Goal: Information Seeking & Learning: Learn about a topic

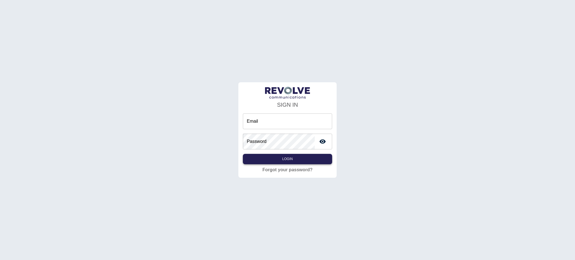
type input "**********"
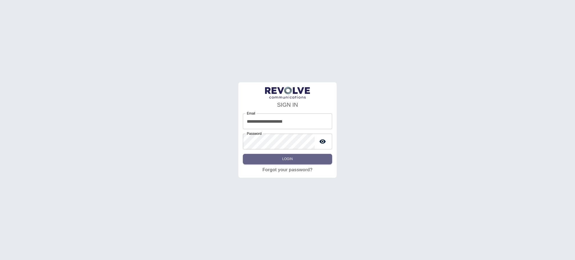
click at [290, 156] on button "Login" at bounding box center [287, 159] width 89 height 10
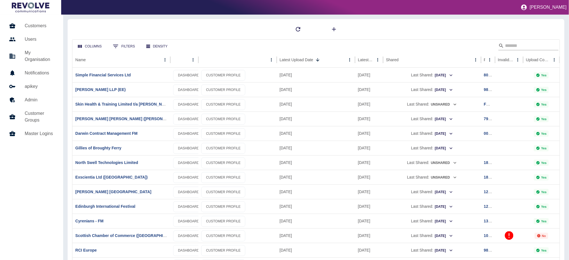
click at [513, 45] on input "Search" at bounding box center [527, 45] width 45 height 9
type input "*******"
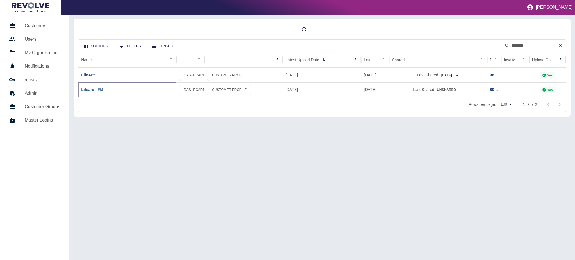
click at [85, 91] on link "Lifearc - FM" at bounding box center [92, 89] width 22 height 4
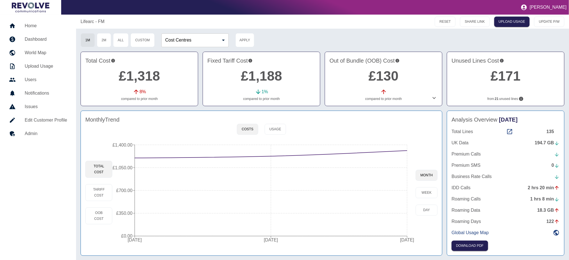
click at [509, 101] on p "from 21 unused lines" at bounding box center [506, 98] width 108 height 5
click at [521, 101] on icon "Lines not used during your chosen timeframe. If multiple months selected only l…" at bounding box center [521, 99] width 4 height 4
drag, startPoint x: 510, startPoint y: 98, endPoint x: 499, endPoint y: 99, distance: 11.0
click at [510, 98] on p "from 21 unused lines" at bounding box center [506, 98] width 108 height 5
click at [499, 99] on b "21" at bounding box center [497, 98] width 4 height 5
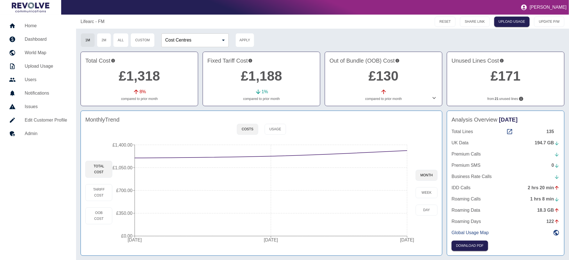
click at [501, 70] on link "£171" at bounding box center [506, 75] width 30 height 15
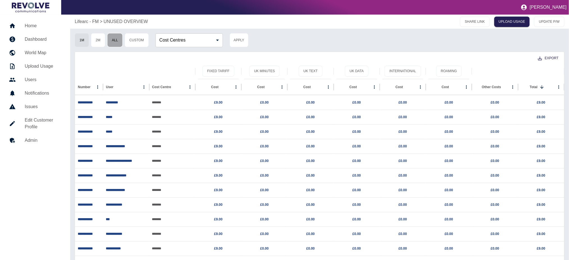
click at [118, 39] on button "All" at bounding box center [114, 40] width 15 height 14
click at [86, 43] on button "1M" at bounding box center [82, 40] width 14 height 14
click at [89, 21] on p "Lifearc - FM" at bounding box center [87, 21] width 24 height 7
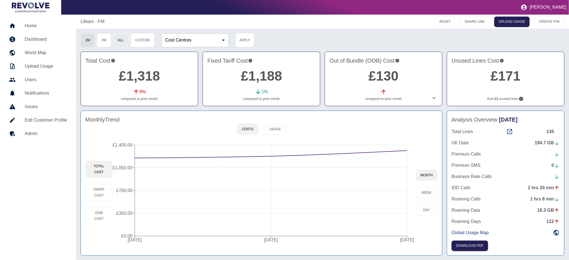
click at [125, 43] on button "All" at bounding box center [120, 40] width 15 height 14
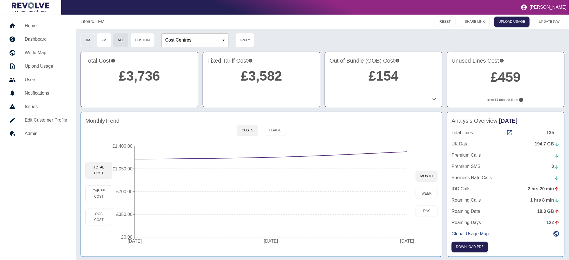
click at [83, 40] on button "1M" at bounding box center [88, 40] width 14 height 14
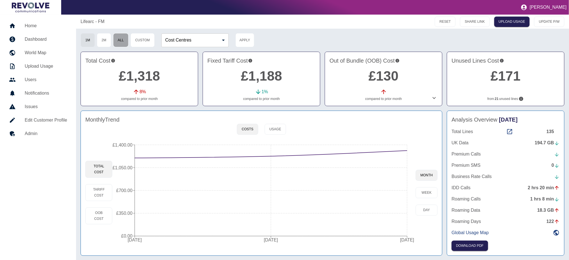
click at [127, 37] on button "All" at bounding box center [120, 40] width 15 height 14
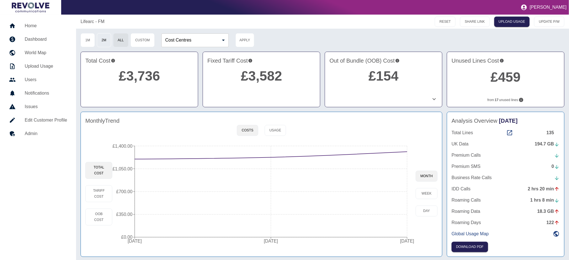
click at [108, 40] on button "2M" at bounding box center [104, 40] width 14 height 14
click at [89, 42] on button "1M" at bounding box center [88, 40] width 14 height 14
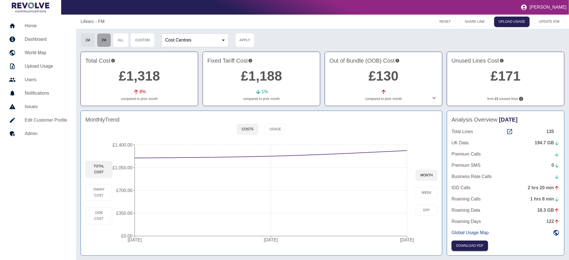
click at [106, 43] on button "2M" at bounding box center [104, 40] width 14 height 14
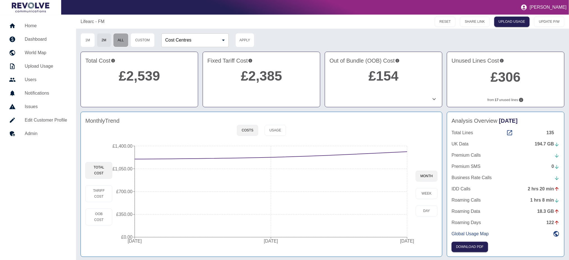
click at [123, 42] on button "All" at bounding box center [120, 40] width 15 height 14
click at [104, 39] on button "2M" at bounding box center [104, 40] width 14 height 14
click at [95, 40] on div "1M 2M All Custom" at bounding box center [118, 40] width 74 height 14
click at [92, 40] on button "1M" at bounding box center [88, 40] width 14 height 14
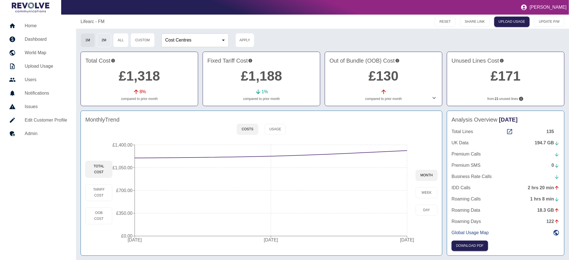
click at [98, 42] on button "2M" at bounding box center [104, 40] width 14 height 14
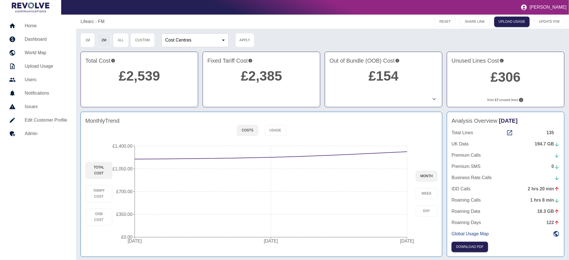
click at [98, 42] on button "2M" at bounding box center [104, 40] width 14 height 14
click at [432, 99] on icon at bounding box center [434, 99] width 7 height 7
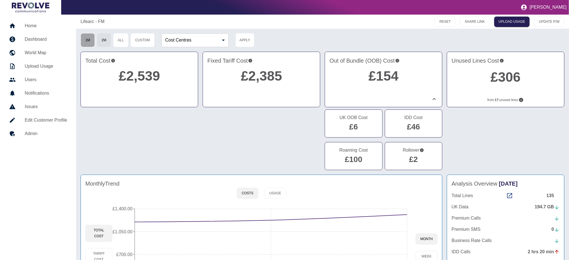
click at [88, 42] on button "1M" at bounding box center [88, 40] width 14 height 14
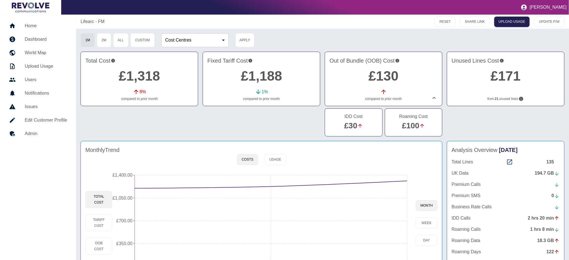
click at [434, 101] on icon at bounding box center [434, 98] width 7 height 7
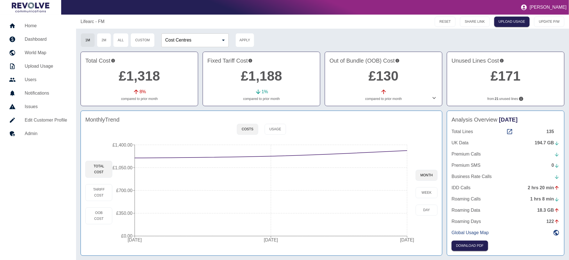
click at [433, 99] on icon at bounding box center [434, 98] width 7 height 7
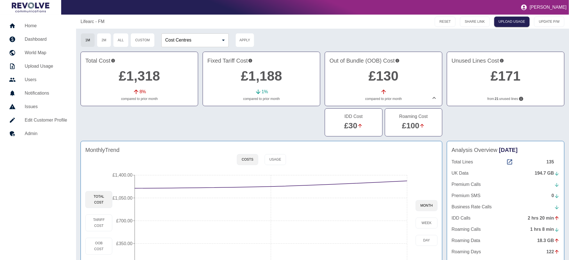
click at [433, 101] on icon at bounding box center [434, 98] width 7 height 7
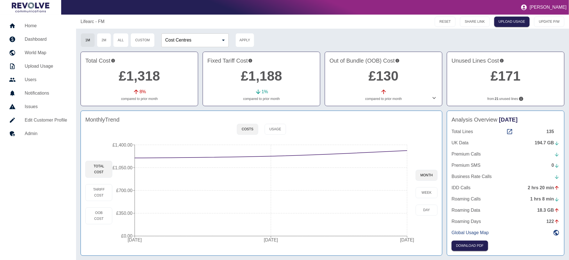
scroll to position [1, 0]
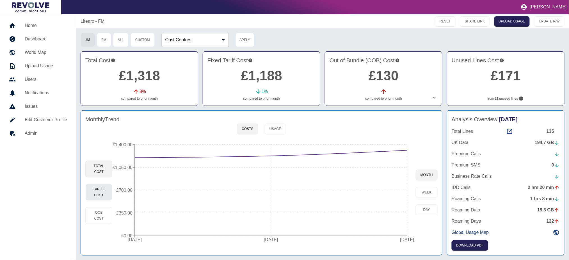
click at [101, 196] on button "Tariff Cost" at bounding box center [98, 192] width 27 height 17
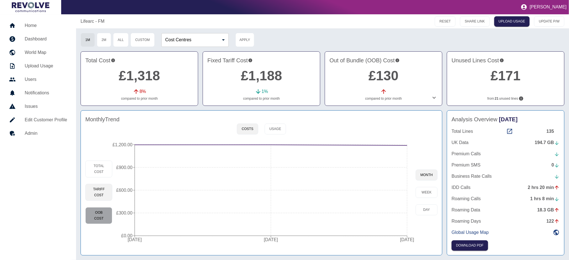
click at [98, 209] on button "OOB Cost" at bounding box center [98, 215] width 27 height 17
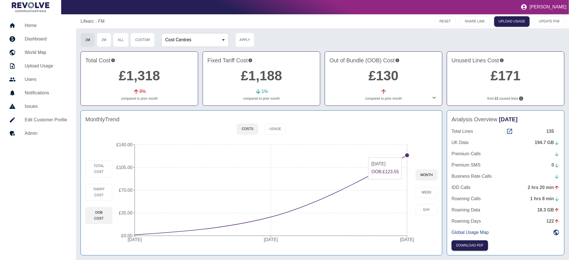
click at [407, 155] on circle at bounding box center [407, 155] width 4 height 4
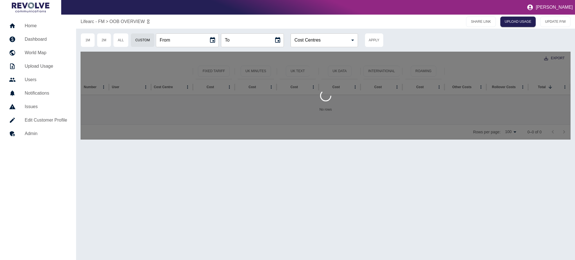
type input "**********"
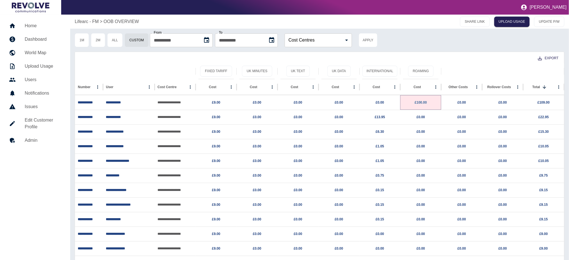
click at [421, 101] on link "£100.00" at bounding box center [421, 103] width 12 height 4
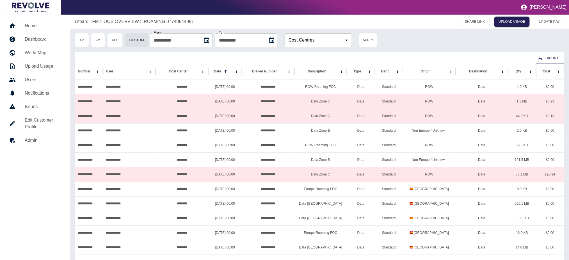
click at [551, 74] on button "Sort" at bounding box center [555, 71] width 8 height 8
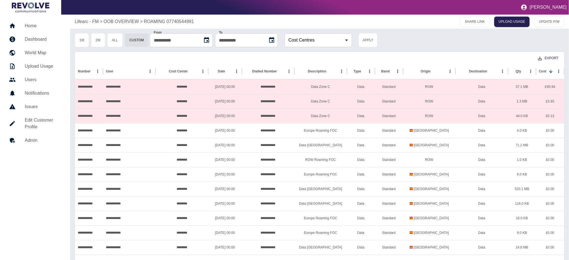
click at [96, 20] on p "Lifearc - FM" at bounding box center [87, 21] width 24 height 7
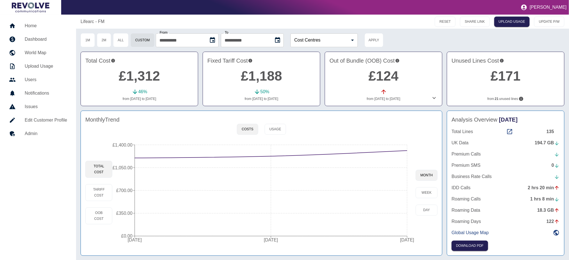
click at [552, 143] on div "194.7 GB" at bounding box center [547, 143] width 25 height 7
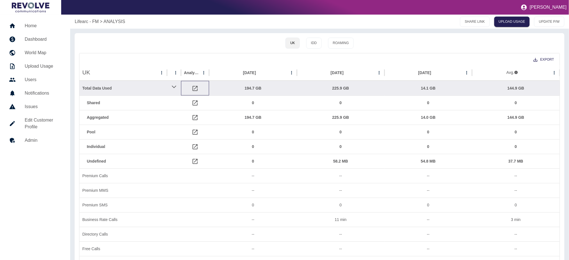
click at [194, 89] on icon at bounding box center [195, 88] width 7 height 7
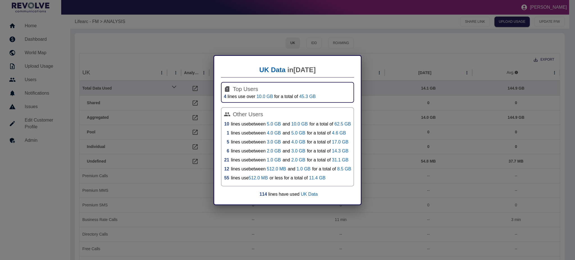
click at [380, 78] on div "UK Data in Sep 2025 Top Users 4 lines use over 10.0 GB for a total of 45.3 GB O…" at bounding box center [287, 130] width 575 height 260
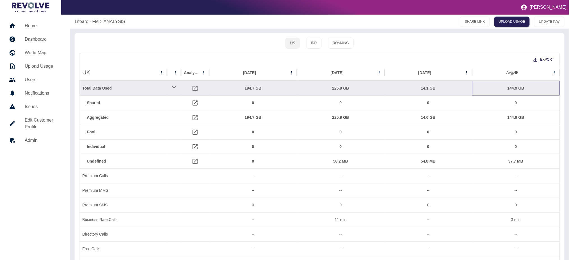
click at [515, 90] on div "144.9 GB" at bounding box center [516, 88] width 82 height 14
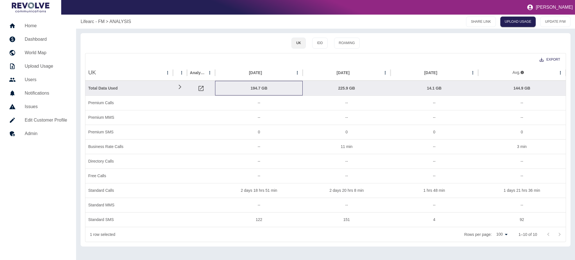
click at [257, 88] on div "194.7 GB" at bounding box center [259, 88] width 82 height 14
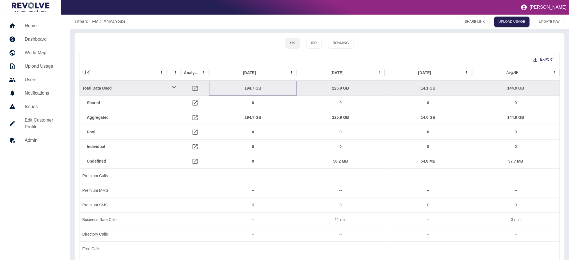
click at [257, 88] on div "194.7 GB" at bounding box center [253, 88] width 82 height 14
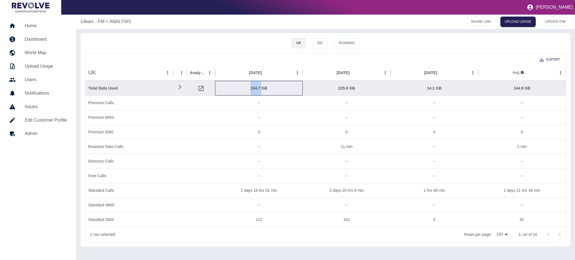
click at [257, 88] on div "194.7 GB" at bounding box center [259, 88] width 82 height 14
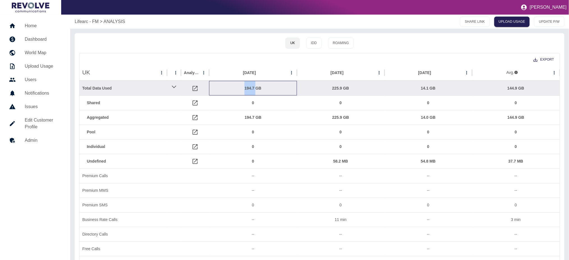
click at [257, 88] on div "194.7 GB" at bounding box center [253, 88] width 82 height 14
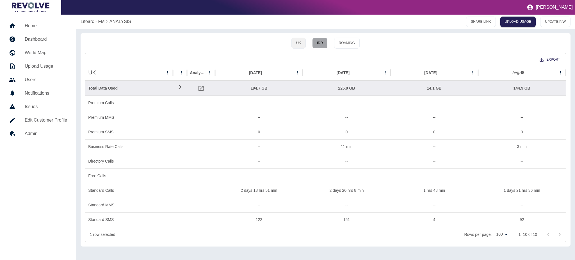
click at [318, 45] on button "IDD" at bounding box center [319, 43] width 15 height 11
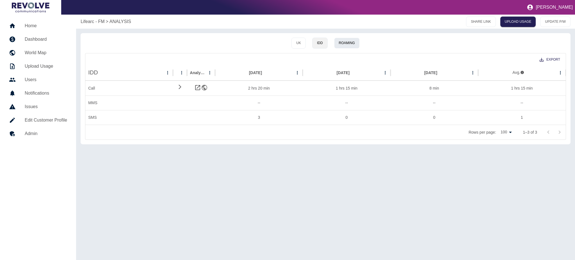
click at [344, 42] on button "Roaming" at bounding box center [347, 43] width 26 height 11
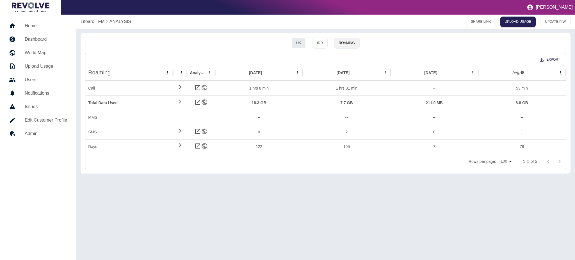
click at [299, 41] on button "UK" at bounding box center [298, 43] width 14 height 11
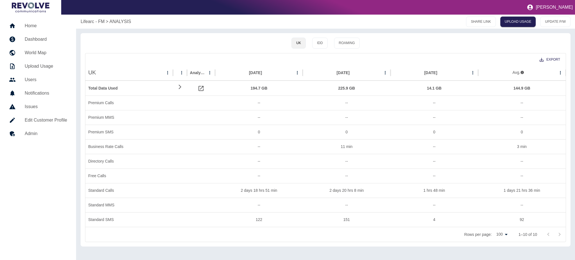
click at [88, 21] on p "Lifearc - FM" at bounding box center [93, 21] width 24 height 7
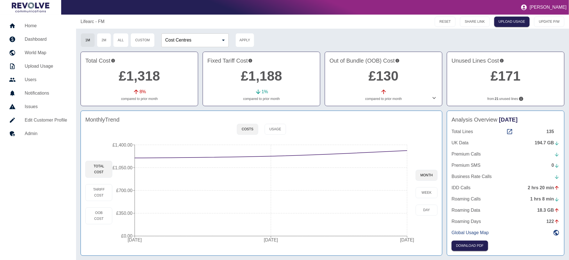
click at [436, 99] on icon at bounding box center [434, 98] width 7 height 7
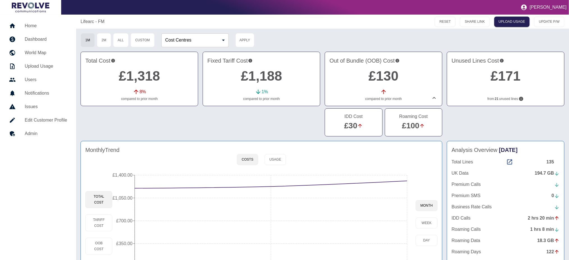
click at [384, 79] on link "£130" at bounding box center [384, 75] width 30 height 15
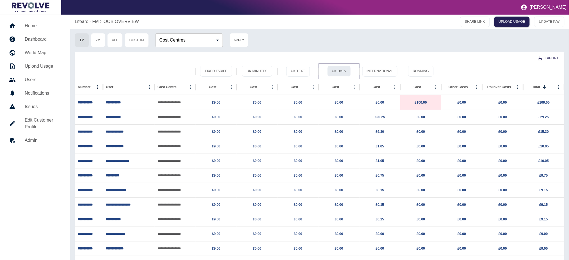
click at [344, 70] on button "UK Data" at bounding box center [339, 71] width 24 height 11
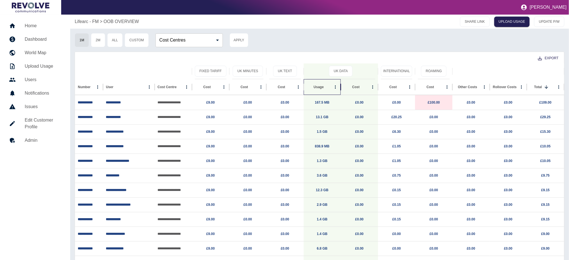
click at [329, 88] on div "Usage" at bounding box center [319, 86] width 25 height 15
click at [97, 45] on button "2M" at bounding box center [98, 40] width 14 height 14
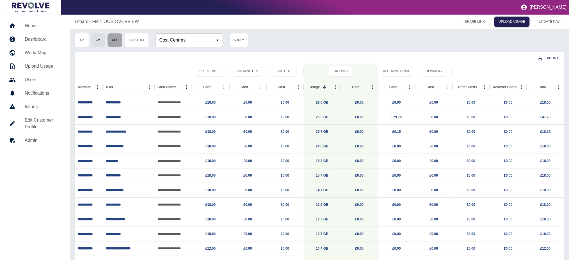
click at [113, 37] on button "All" at bounding box center [114, 40] width 15 height 14
click at [84, 38] on button "1M" at bounding box center [82, 40] width 14 height 14
click at [88, 20] on p "Lifearc - FM" at bounding box center [87, 21] width 24 height 7
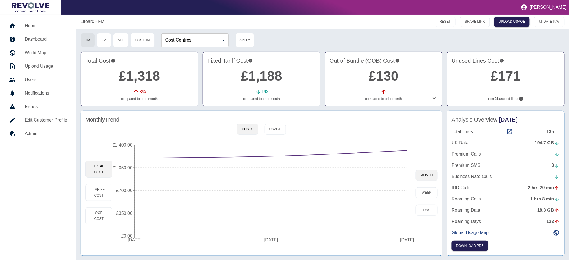
click at [25, 134] on h5 "Admin" at bounding box center [46, 133] width 42 height 7
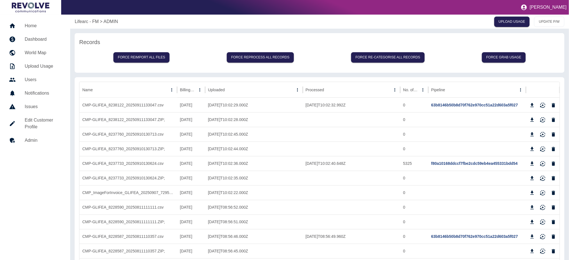
click at [35, 125] on h5 "Edit Customer Profile" at bounding box center [43, 123] width 36 height 13
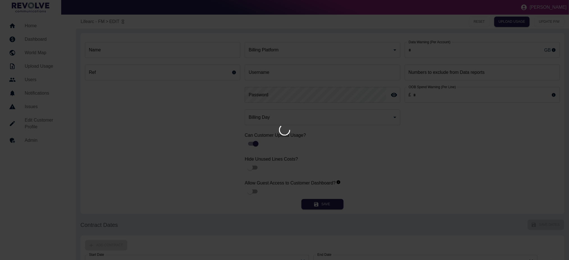
type input "**"
type input "**********"
type input "******"
type input "*"
type input "*********"
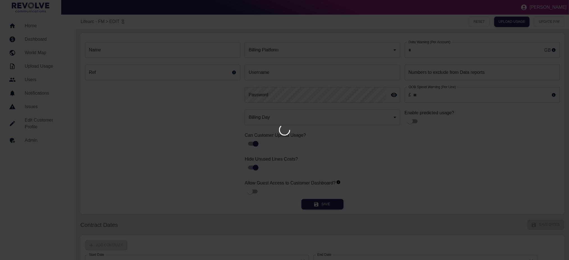
type input "*"
type input "***"
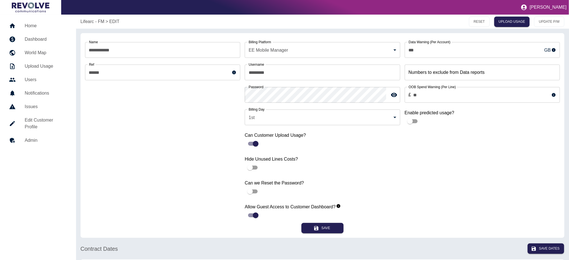
click at [38, 106] on h5 "Issues" at bounding box center [46, 106] width 42 height 7
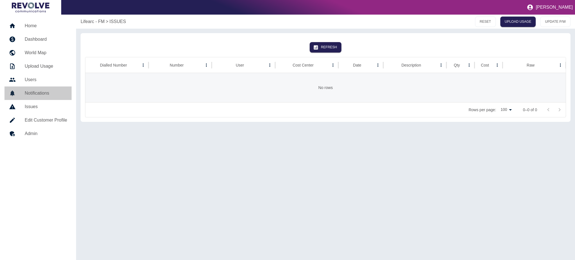
drag, startPoint x: 42, startPoint y: 90, endPoint x: 42, endPoint y: 86, distance: 4.5
click at [42, 91] on h5 "Notifications" at bounding box center [46, 93] width 42 height 7
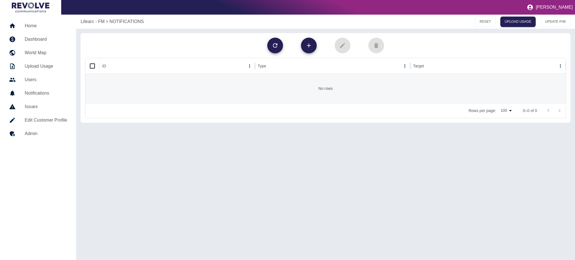
click at [38, 77] on h5 "Users" at bounding box center [46, 79] width 42 height 7
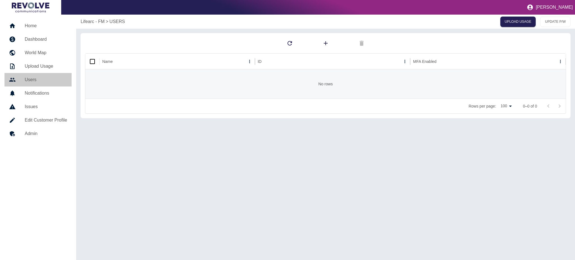
click at [38, 78] on h5 "Users" at bounding box center [46, 79] width 42 height 7
click at [40, 78] on h5 "Users" at bounding box center [46, 79] width 42 height 7
click at [34, 91] on h5 "Notifications" at bounding box center [46, 93] width 42 height 7
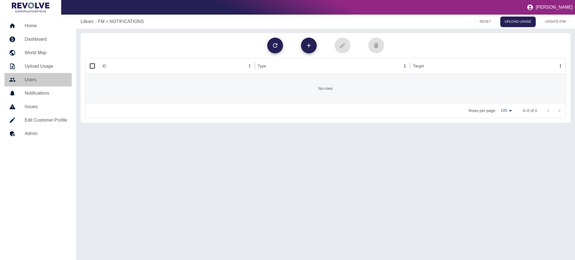
click at [33, 79] on h5 "Users" at bounding box center [46, 79] width 42 height 7
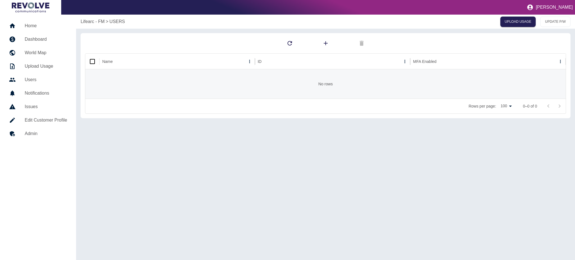
click at [28, 93] on h5 "Notifications" at bounding box center [46, 93] width 42 height 7
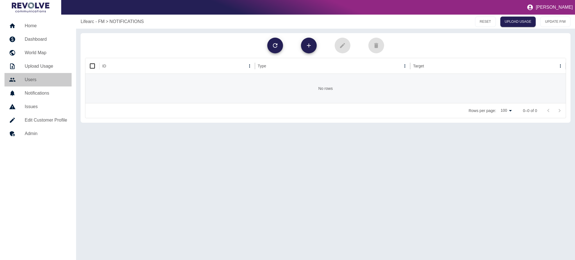
click at [27, 78] on h5 "Users" at bounding box center [46, 79] width 42 height 7
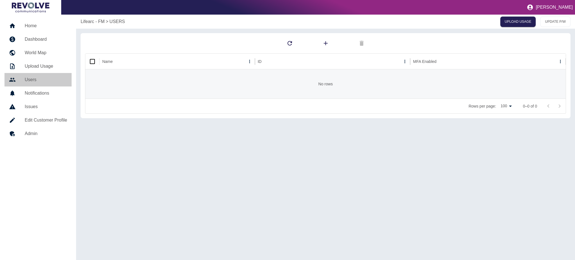
click at [30, 78] on h5 "Users" at bounding box center [46, 79] width 42 height 7
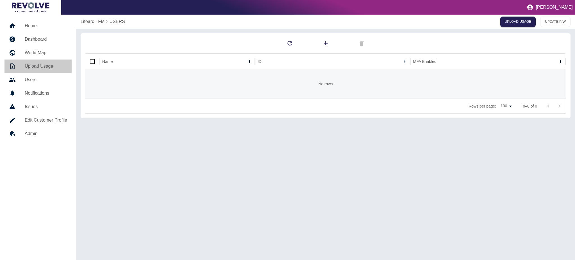
click at [33, 69] on h5 "Upload Usage" at bounding box center [46, 66] width 42 height 7
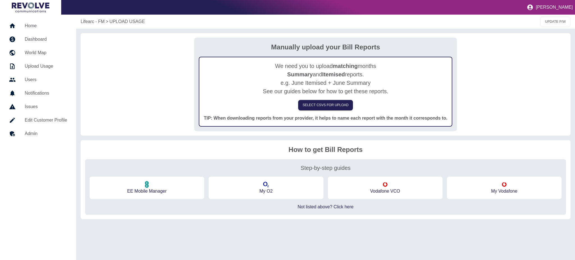
click at [33, 80] on h5 "Users" at bounding box center [46, 79] width 42 height 7
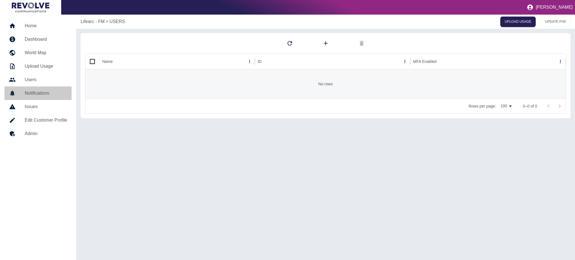
click at [29, 93] on h5 "Notifications" at bounding box center [46, 93] width 42 height 7
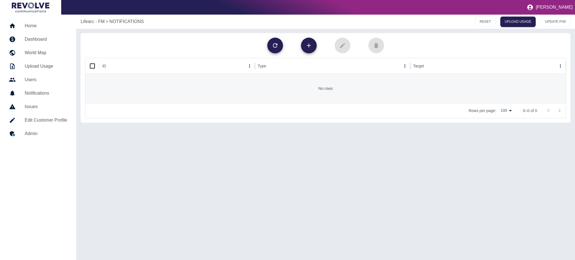
click at [28, 103] on link "Issues" at bounding box center [37, 106] width 67 height 13
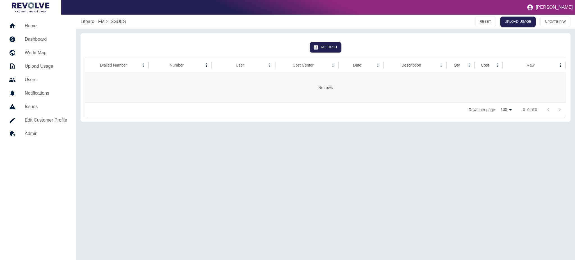
click at [42, 120] on h5 "Edit Customer Profile" at bounding box center [46, 120] width 42 height 7
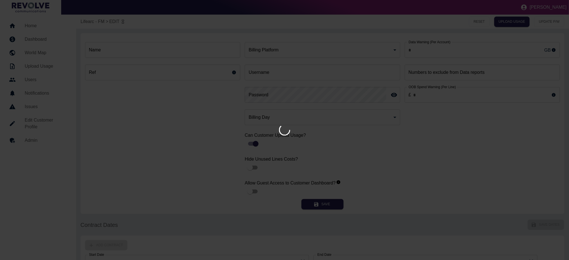
type input "**********"
type input "**"
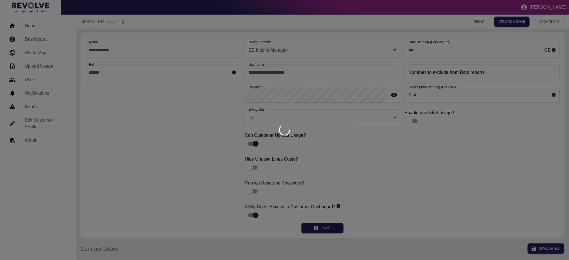
type input "**********"
type input "******"
type input "*"
type input "*********"
type input "*"
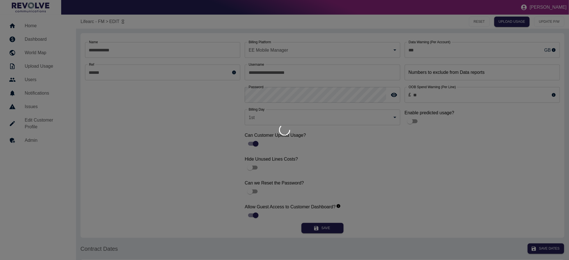
type input "***"
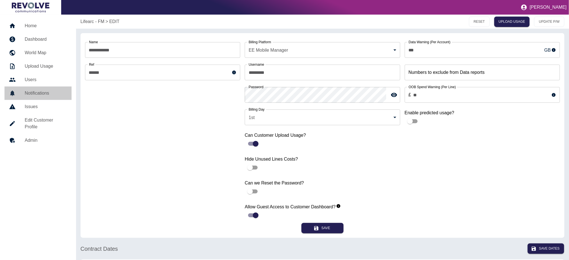
click at [31, 98] on link "Notifications" at bounding box center [37, 92] width 67 height 13
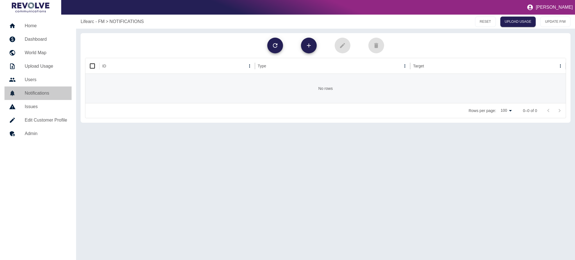
click at [35, 96] on h5 "Notifications" at bounding box center [46, 93] width 42 height 7
click at [37, 83] on link "Users" at bounding box center [37, 79] width 67 height 13
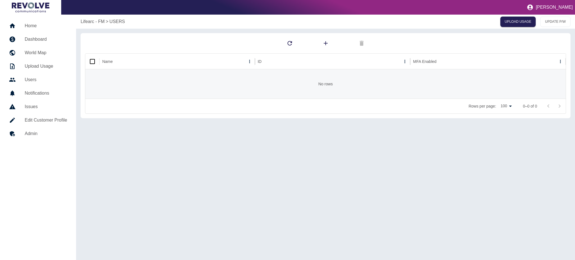
click at [96, 19] on p "Lifearc - FM" at bounding box center [93, 21] width 24 height 7
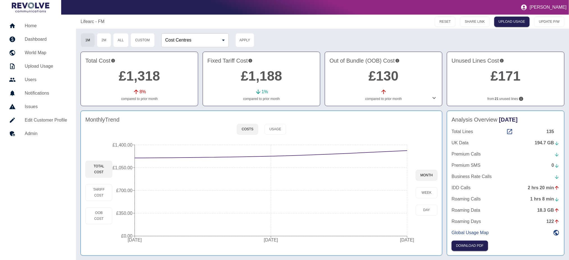
click at [383, 96] on div at bounding box center [379, 98] width 117 height 7
click at [382, 94] on icon at bounding box center [383, 91] width 7 height 7
click at [383, 93] on icon at bounding box center [383, 91] width 7 height 7
click at [436, 101] on icon at bounding box center [434, 98] width 7 height 7
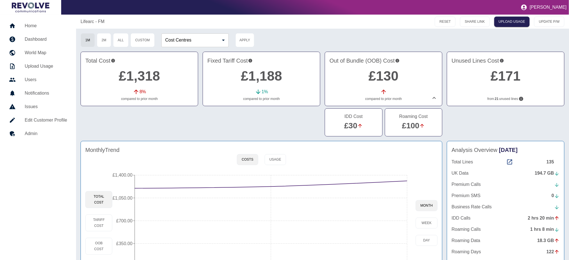
click at [435, 100] on icon at bounding box center [434, 98] width 7 height 7
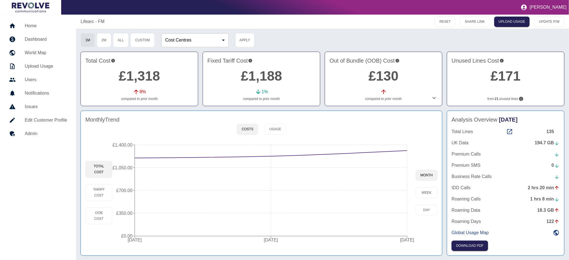
click at [435, 99] on icon at bounding box center [434, 98] width 3 height 2
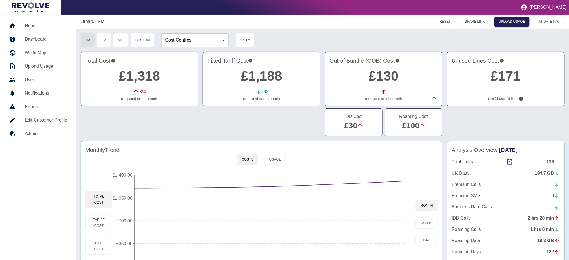
click at [353, 115] on h5 "IDD Cost" at bounding box center [353, 116] width 18 height 7
click at [354, 124] on link "£30" at bounding box center [350, 125] width 13 height 9
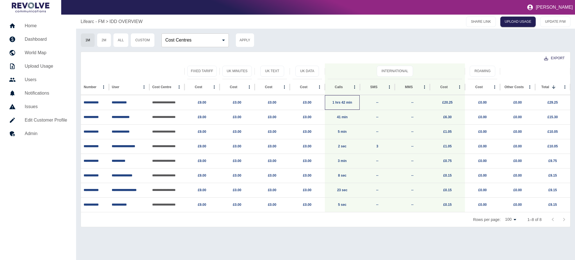
click at [340, 100] on p "1 hrs 42 min" at bounding box center [342, 102] width 29 height 14
click at [343, 103] on link "1 hrs 42 min" at bounding box center [342, 103] width 20 height 4
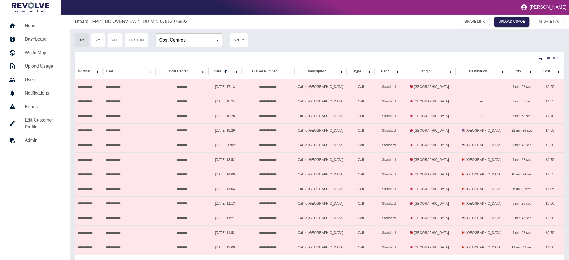
click at [119, 19] on p "IDD OVERVIEW" at bounding box center [120, 21] width 33 height 7
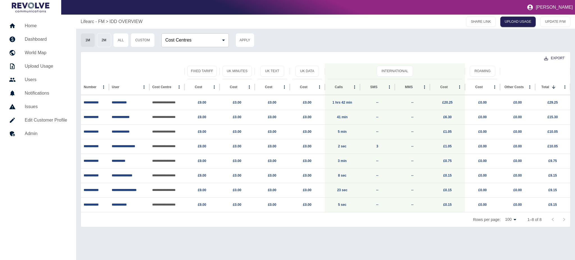
click at [102, 36] on button "2M" at bounding box center [104, 40] width 14 height 14
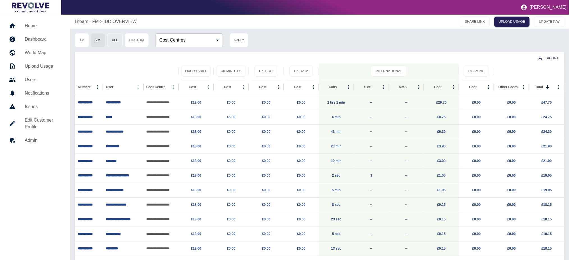
click at [119, 37] on button "All" at bounding box center [114, 40] width 15 height 14
click at [82, 39] on button "1M" at bounding box center [82, 40] width 14 height 14
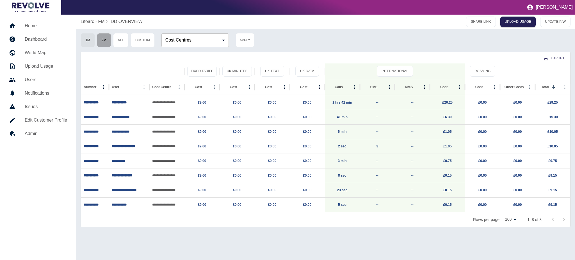
click at [105, 39] on button "2M" at bounding box center [104, 40] width 14 height 14
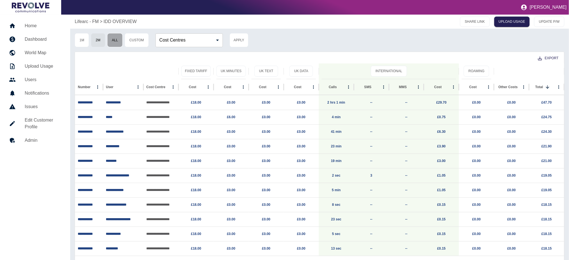
click at [114, 37] on button "All" at bounding box center [114, 40] width 15 height 14
click at [84, 44] on button "1M" at bounding box center [82, 40] width 14 height 14
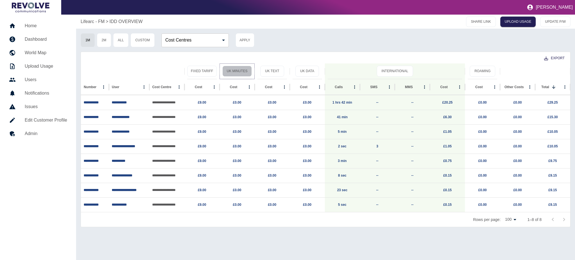
click at [240, 68] on button "UK Minutes" at bounding box center [236, 71] width 29 height 11
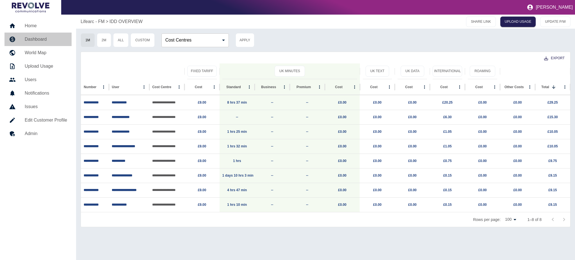
click at [47, 37] on h5 "Dashboard" at bounding box center [46, 39] width 42 height 7
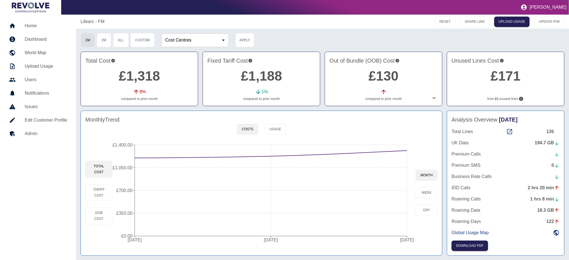
scroll to position [1, 0]
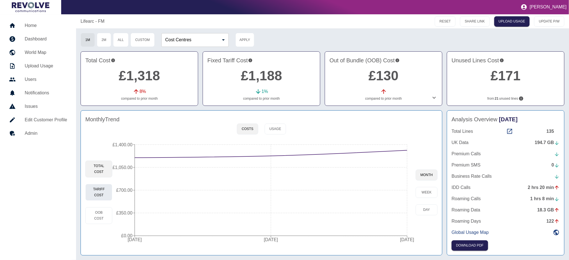
click at [93, 187] on button "Tariff Cost" at bounding box center [98, 192] width 27 height 17
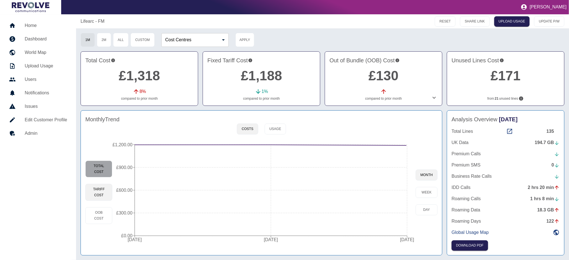
click at [100, 169] on button "Total Cost" at bounding box center [98, 169] width 27 height 17
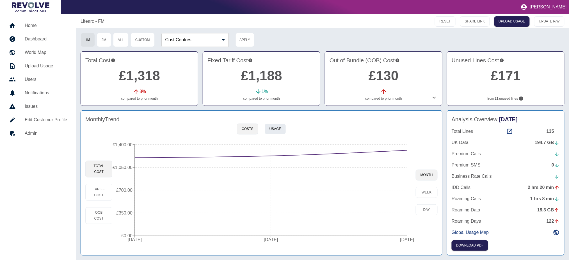
click at [272, 131] on button "Usage" at bounding box center [275, 129] width 21 height 11
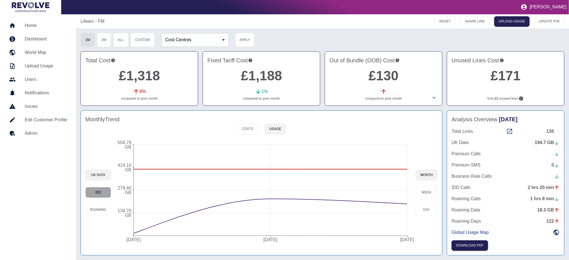
click at [89, 194] on button "IDD" at bounding box center [98, 192] width 26 height 11
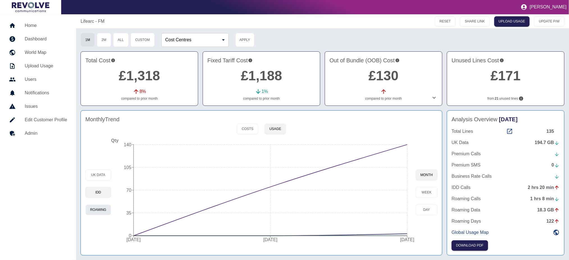
click at [94, 208] on button "Roaming" at bounding box center [98, 209] width 26 height 11
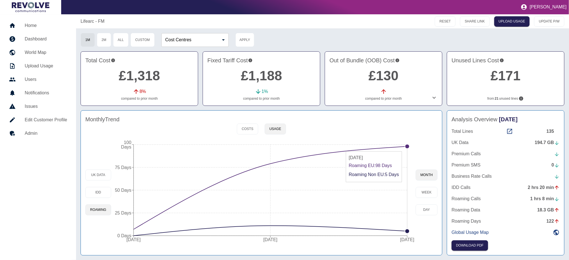
click at [407, 149] on circle at bounding box center [407, 146] width 4 height 4
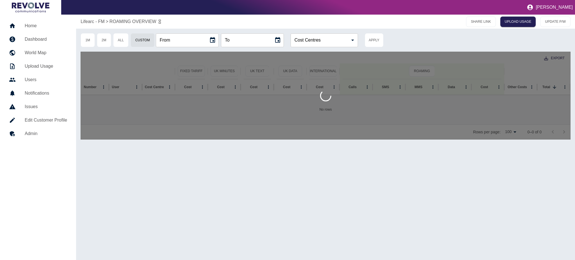
type input "**********"
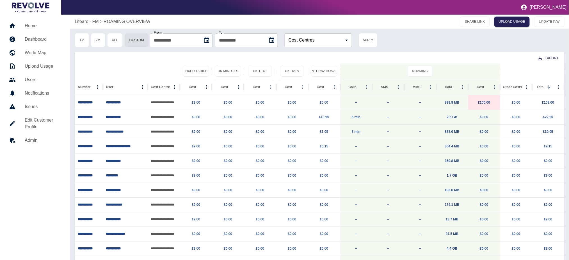
click at [87, 19] on p "Lifearc - FM" at bounding box center [87, 21] width 24 height 7
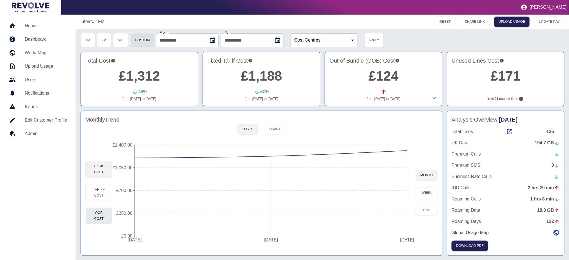
click at [101, 209] on button "OOB Cost" at bounding box center [98, 215] width 27 height 17
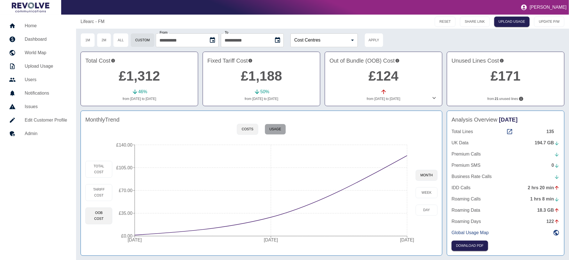
click at [279, 126] on button "Usage" at bounding box center [275, 129] width 21 height 11
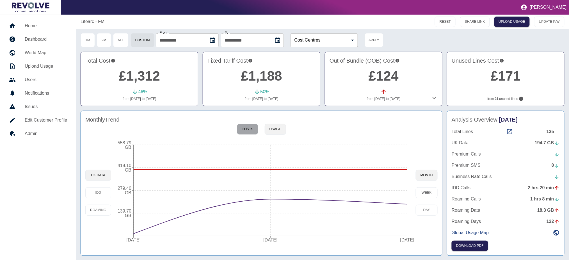
click at [248, 129] on button "Costs" at bounding box center [247, 129] width 21 height 11
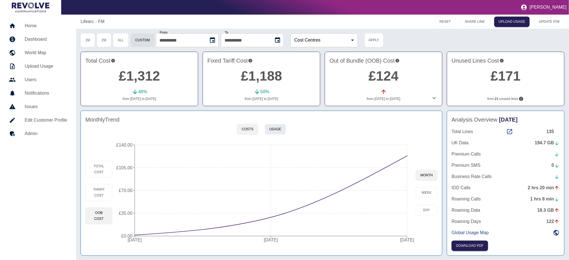
click at [275, 129] on button "Usage" at bounding box center [275, 129] width 21 height 11
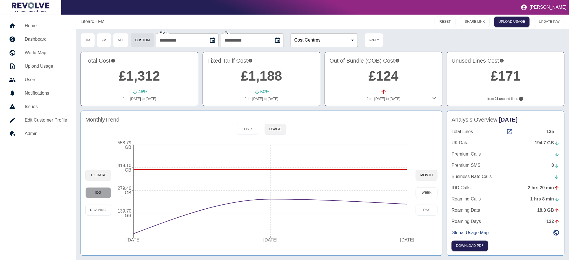
click at [103, 189] on button "IDD" at bounding box center [98, 192] width 26 height 11
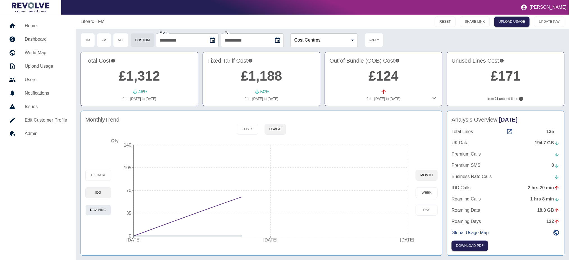
click at [95, 210] on button "Roaming" at bounding box center [98, 210] width 26 height 11
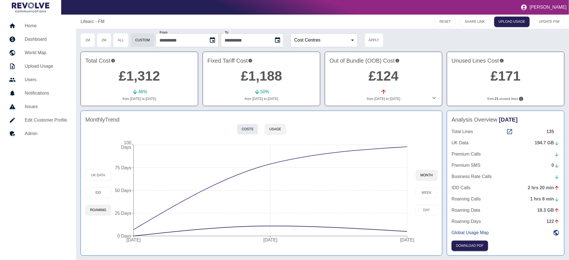
click at [241, 125] on button "Costs" at bounding box center [247, 129] width 21 height 11
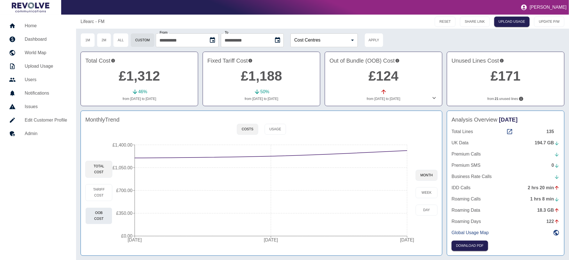
click at [96, 219] on button "OOB Cost" at bounding box center [98, 215] width 27 height 17
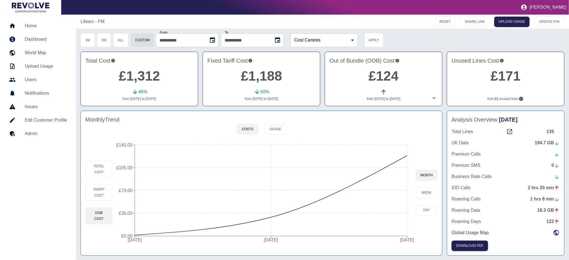
click at [385, 79] on link "£124" at bounding box center [384, 75] width 30 height 15
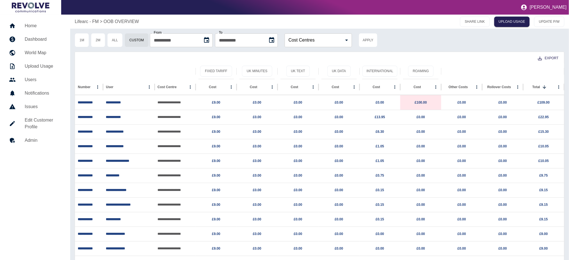
click at [91, 20] on p "Lifearc - FM" at bounding box center [87, 21] width 24 height 7
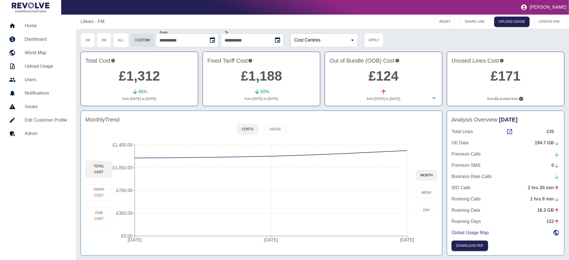
click at [433, 99] on icon at bounding box center [434, 98] width 7 height 7
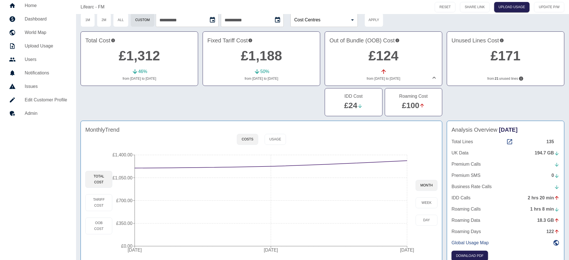
scroll to position [31, 0]
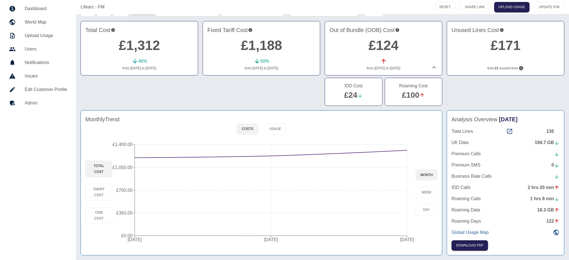
click at [478, 230] on p "Global Usage Map" at bounding box center [470, 232] width 37 height 7
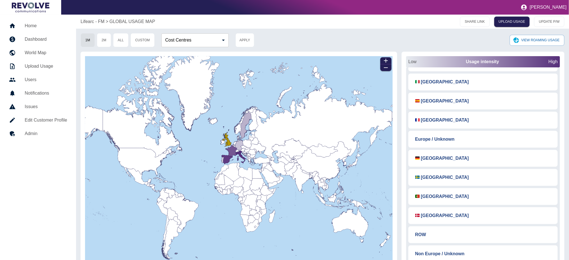
scroll to position [50, 0]
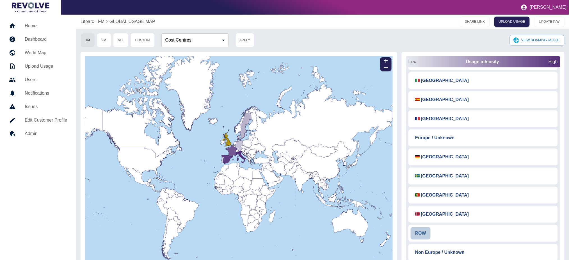
click at [421, 236] on button "ROW" at bounding box center [421, 233] width 20 height 12
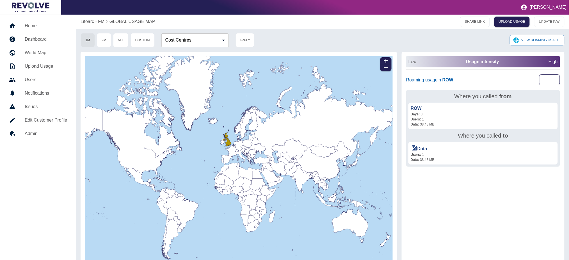
click at [556, 79] on button "CLEAR" at bounding box center [549, 79] width 21 height 11
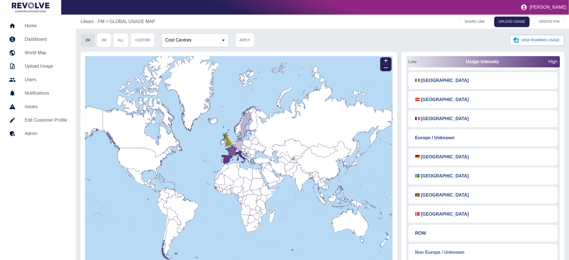
scroll to position [14, 0]
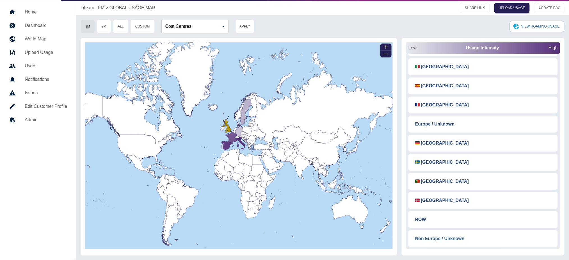
click at [441, 240] on button "Non Europe / Unknown" at bounding box center [440, 238] width 58 height 12
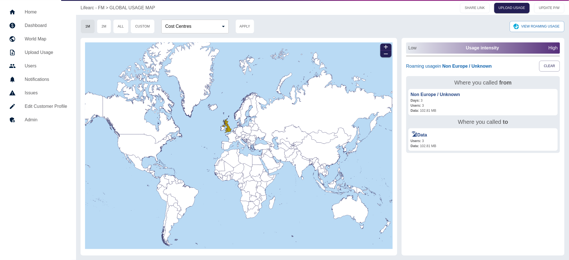
click at [543, 65] on button "CLEAR" at bounding box center [549, 66] width 21 height 11
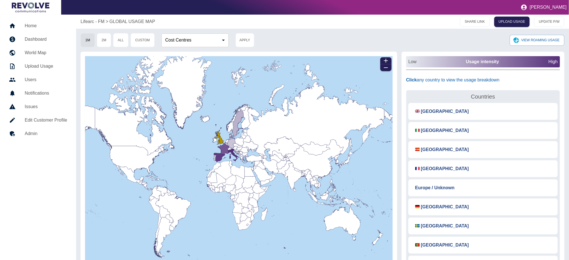
click at [102, 23] on p "Lifearc - FM" at bounding box center [93, 21] width 24 height 7
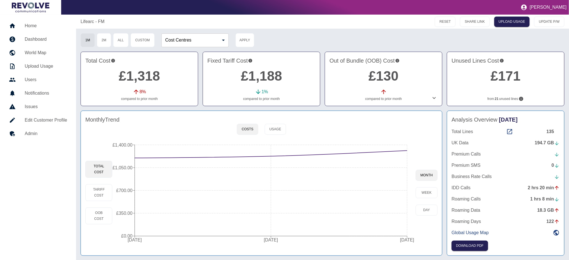
click at [433, 98] on icon at bounding box center [434, 98] width 3 height 2
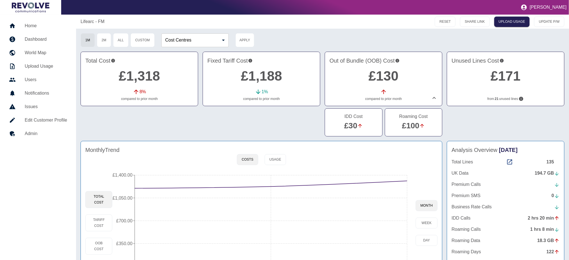
click at [412, 127] on link "£100" at bounding box center [410, 125] width 17 height 9
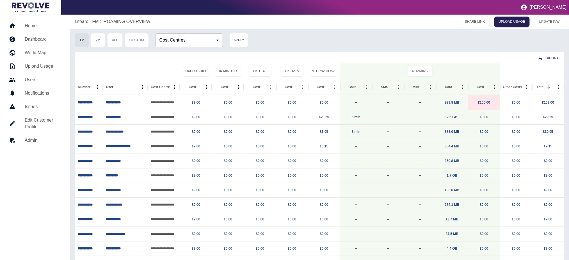
click at [88, 20] on p "Lifearc - FM" at bounding box center [87, 21] width 24 height 7
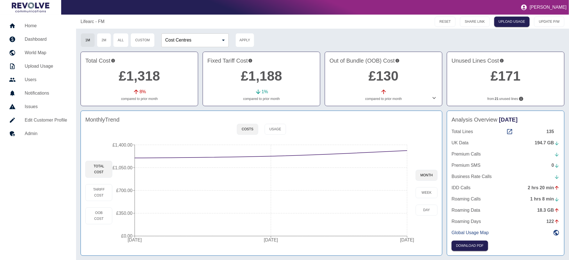
click at [88, 21] on p "Lifearc - FM" at bounding box center [93, 21] width 24 height 7
click at [545, 143] on div "194.7 GB" at bounding box center [547, 143] width 25 height 7
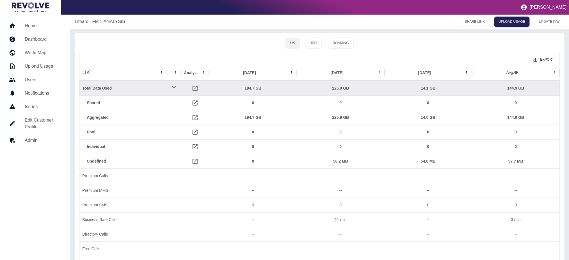
click at [29, 28] on h5 "Home" at bounding box center [43, 25] width 36 height 7
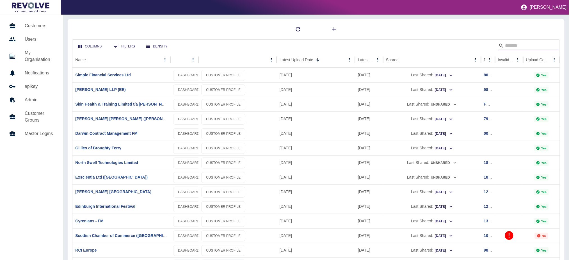
drag, startPoint x: 506, startPoint y: 45, endPoint x: 504, endPoint y: 42, distance: 3.3
click at [506, 44] on input "Search" at bounding box center [527, 45] width 45 height 9
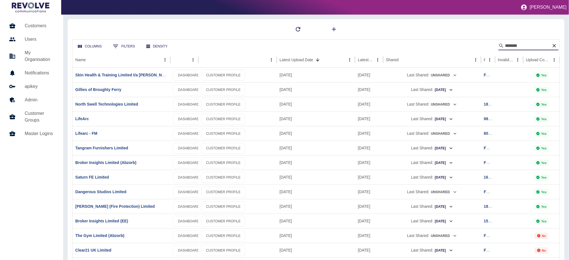
type input "*******"
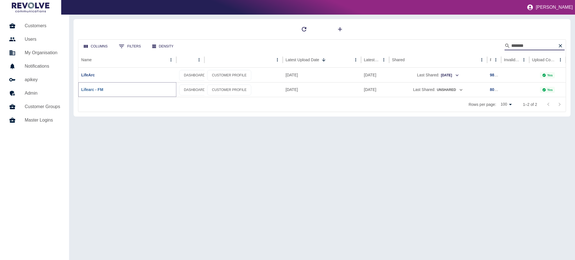
click at [87, 90] on link "Lifearc - FM" at bounding box center [92, 89] width 22 height 4
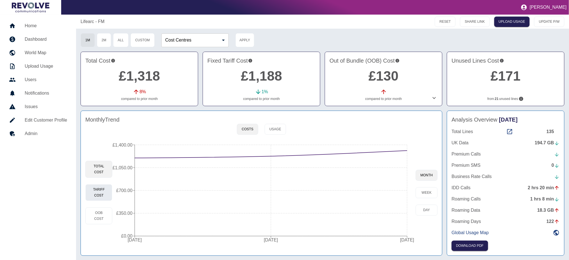
click at [99, 192] on button "Tariff Cost" at bounding box center [98, 192] width 27 height 17
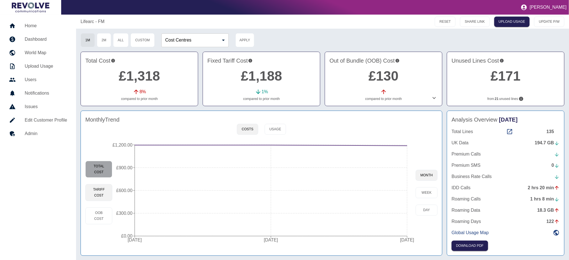
click at [101, 173] on button "Total Cost" at bounding box center [98, 169] width 27 height 17
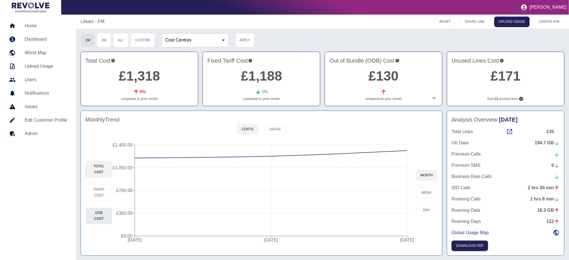
click at [101, 216] on button "OOB Cost" at bounding box center [98, 215] width 27 height 17
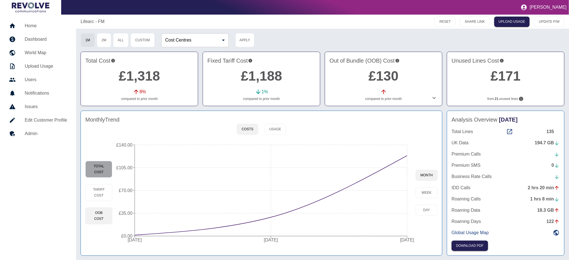
click at [108, 174] on button "Total Cost" at bounding box center [98, 169] width 27 height 17
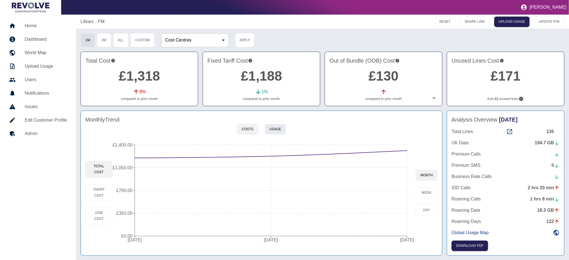
drag, startPoint x: 275, startPoint y: 130, endPoint x: 270, endPoint y: 132, distance: 5.4
click at [275, 130] on button "Usage" at bounding box center [275, 129] width 21 height 11
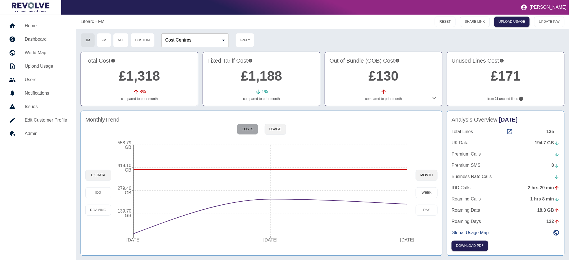
click at [252, 129] on button "Costs" at bounding box center [247, 129] width 21 height 11
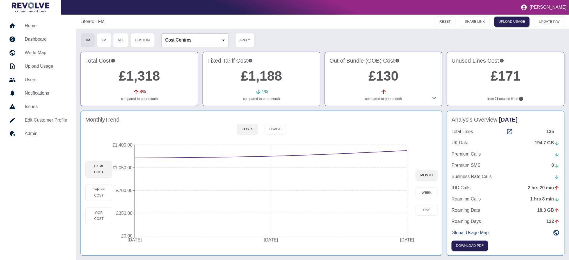
click at [545, 143] on div "194.7 GB" at bounding box center [547, 143] width 25 height 7
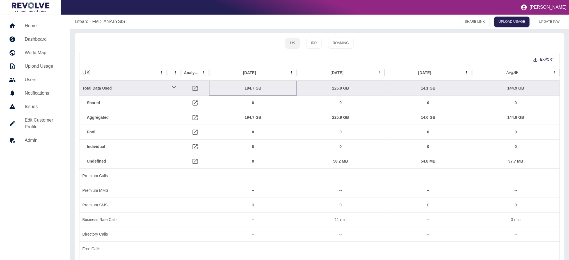
drag, startPoint x: 246, startPoint y: 88, endPoint x: 283, endPoint y: 70, distance: 41.1
click at [246, 88] on div "194.7 GB" at bounding box center [253, 88] width 82 height 14
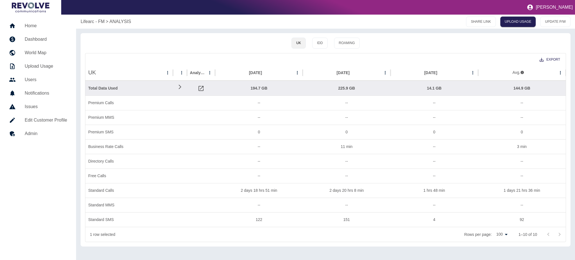
click at [102, 22] on p "Lifearc - FM" at bounding box center [93, 21] width 24 height 7
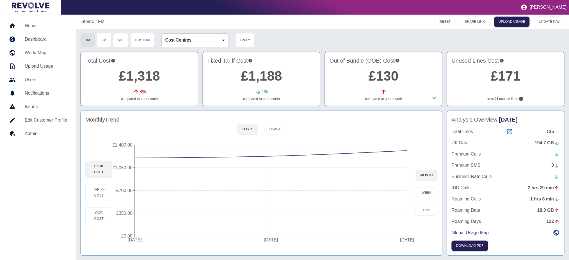
click at [511, 132] on icon at bounding box center [509, 131] width 7 height 7
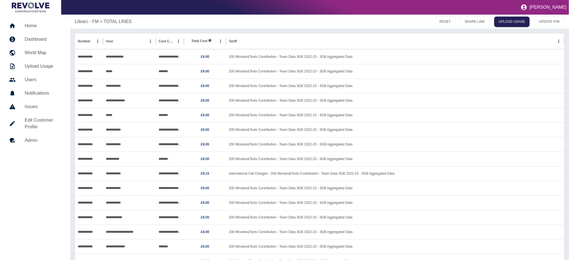
click at [83, 20] on p "Lifearc - FM" at bounding box center [87, 21] width 24 height 7
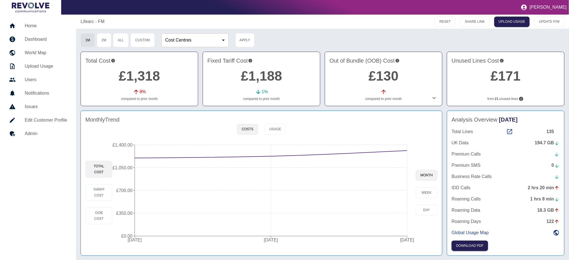
click at [379, 81] on link "£130" at bounding box center [384, 75] width 30 height 15
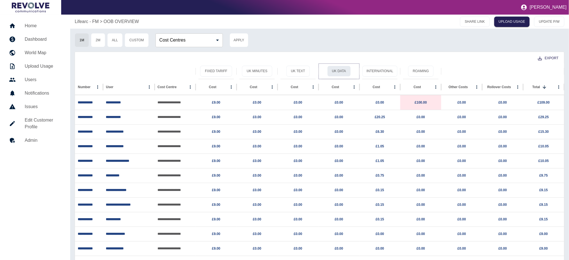
click at [334, 70] on button "UK Data" at bounding box center [339, 71] width 24 height 11
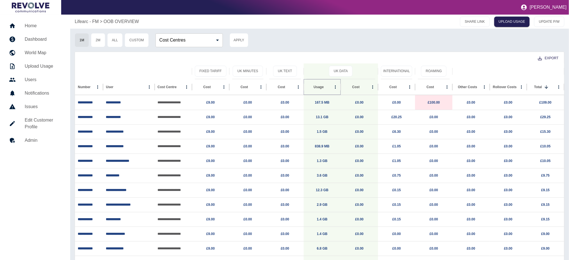
click at [327, 87] on icon "Sort" at bounding box center [328, 86] width 3 height 3
drag, startPoint x: 116, startPoint y: 43, endPoint x: 134, endPoint y: 47, distance: 18.3
click at [116, 43] on button "All" at bounding box center [114, 40] width 15 height 14
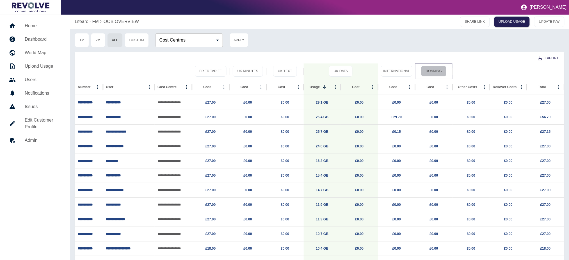
click at [432, 72] on button "Roaming" at bounding box center [434, 71] width 26 height 11
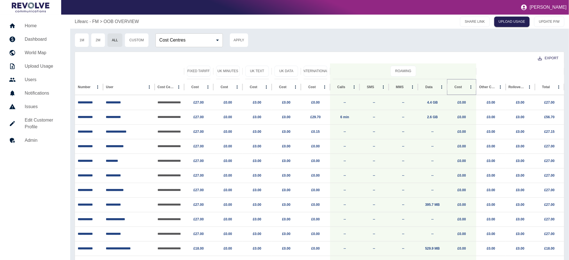
click at [464, 87] on icon "Sort" at bounding box center [466, 87] width 5 height 5
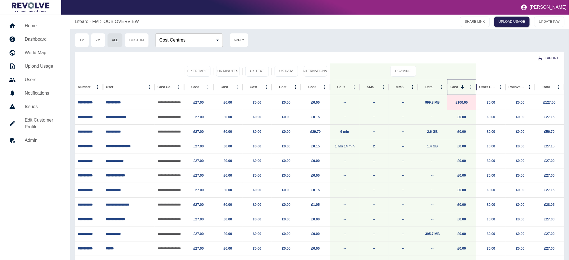
click at [458, 88] on div "Cost" at bounding box center [455, 87] width 8 height 4
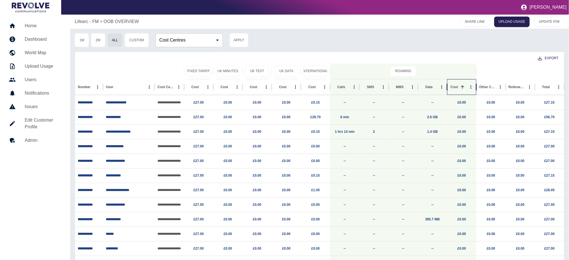
click at [458, 89] on div "Cost" at bounding box center [458, 86] width 17 height 15
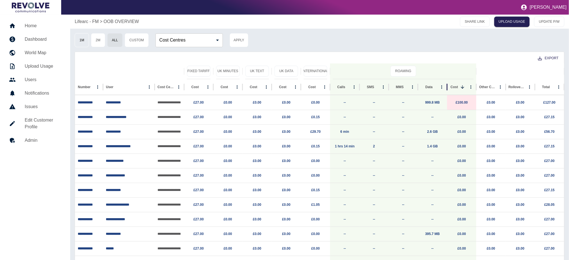
click at [83, 45] on button "1M" at bounding box center [82, 40] width 14 height 14
click at [111, 42] on button "All" at bounding box center [114, 40] width 15 height 14
click at [431, 102] on link "999.8 MB" at bounding box center [432, 103] width 15 height 4
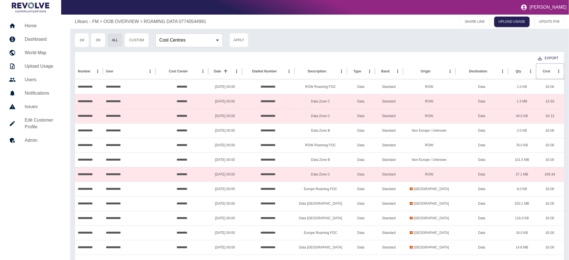
click at [552, 70] on icon "Sort" at bounding box center [554, 71] width 5 height 5
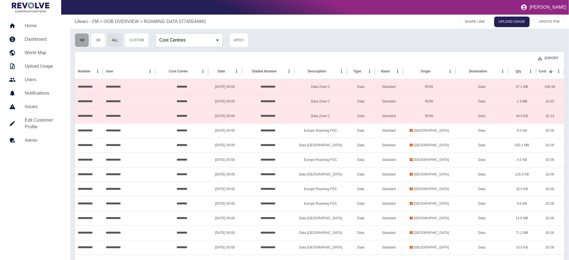
click at [87, 39] on button "1M" at bounding box center [82, 40] width 14 height 14
click at [115, 39] on button "All" at bounding box center [114, 40] width 15 height 14
click at [92, 22] on p "Lifearc - FM" at bounding box center [87, 21] width 24 height 7
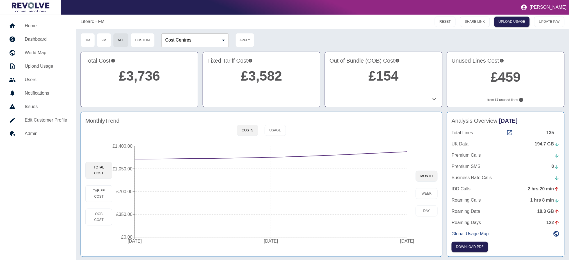
click at [429, 97] on div at bounding box center [379, 99] width 117 height 7
click at [431, 100] on icon at bounding box center [434, 99] width 7 height 7
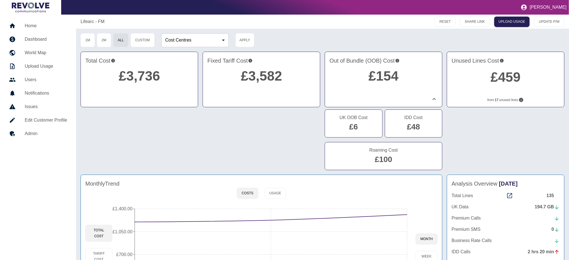
click at [416, 122] on h2 "£48" at bounding box center [413, 127] width 13 height 12
click at [90, 41] on button "1M" at bounding box center [88, 40] width 14 height 14
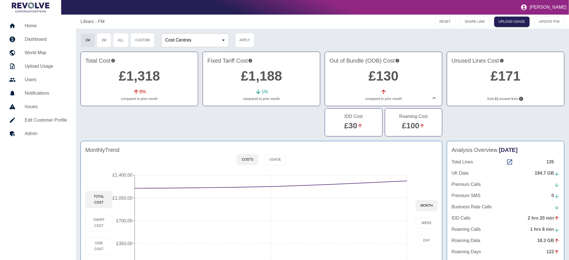
click at [414, 123] on link "£100" at bounding box center [410, 125] width 17 height 9
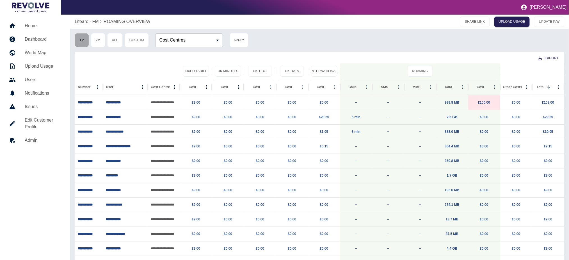
click at [88, 42] on button "1M" at bounding box center [82, 40] width 14 height 14
click at [95, 20] on p "Lifearc - FM" at bounding box center [87, 21] width 24 height 7
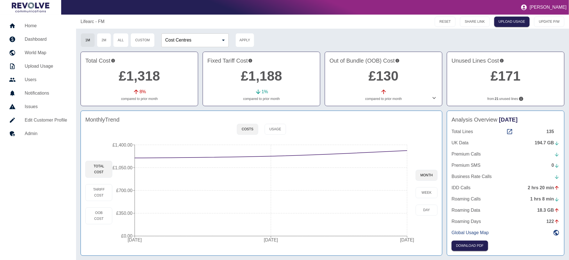
click at [434, 98] on icon at bounding box center [434, 98] width 7 height 7
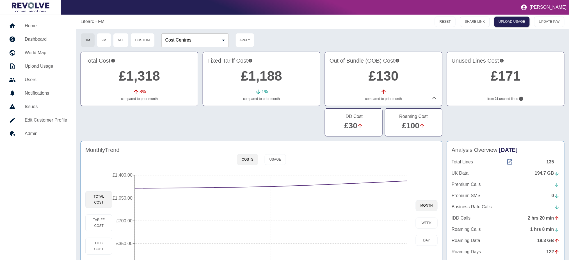
click at [356, 124] on link "£30" at bounding box center [350, 125] width 13 height 9
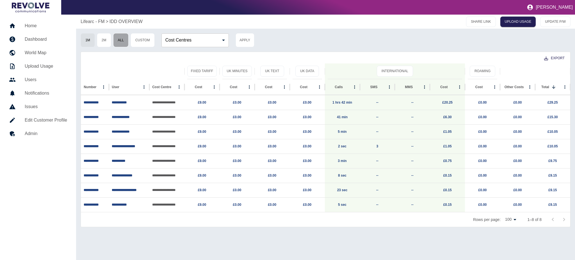
click at [122, 41] on button "All" at bounding box center [120, 40] width 15 height 14
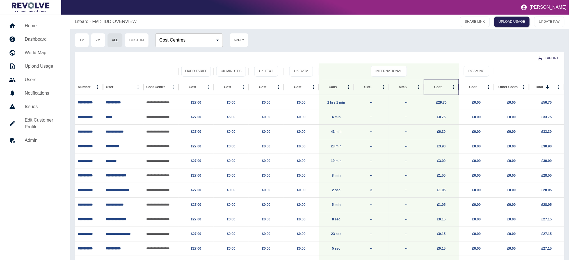
click at [442, 89] on div at bounding box center [442, 87] width 0 height 8
click at [79, 38] on button "1M" at bounding box center [82, 40] width 14 height 14
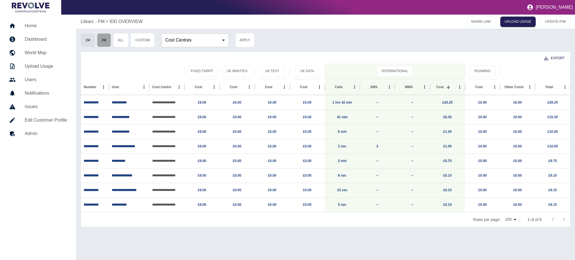
click at [105, 39] on button "2M" at bounding box center [104, 40] width 14 height 14
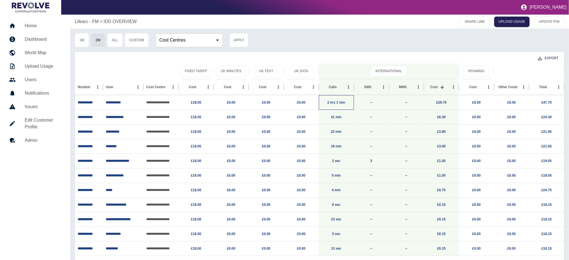
click at [343, 100] on p "2 hrs 1 min" at bounding box center [336, 102] width 29 height 14
click at [340, 102] on link "2 hrs 1 min" at bounding box center [336, 103] width 18 height 4
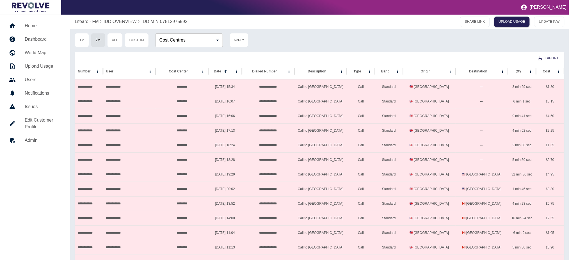
click at [127, 24] on p "IDD OVERVIEW" at bounding box center [120, 21] width 33 height 7
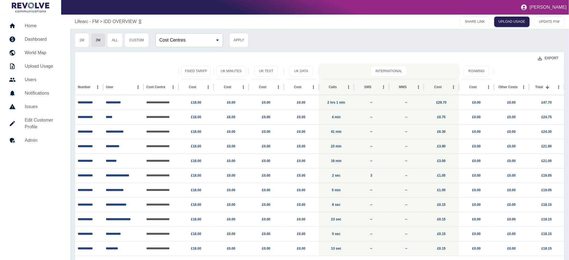
click at [81, 21] on p "Lifearc - FM" at bounding box center [87, 21] width 24 height 7
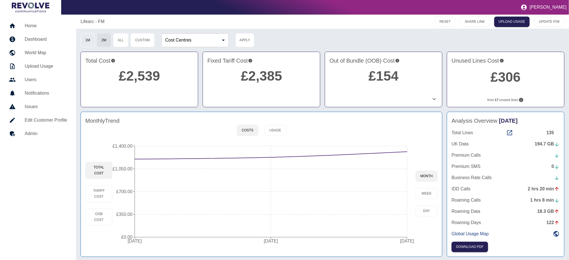
click at [86, 43] on button "1M" at bounding box center [88, 40] width 14 height 14
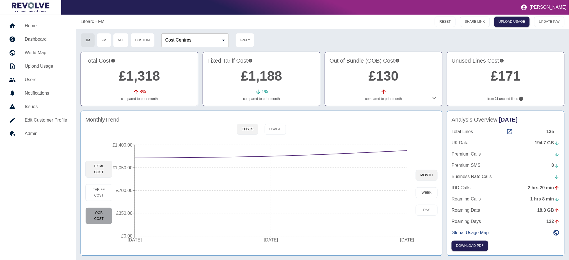
click at [101, 212] on button "OOB Cost" at bounding box center [98, 215] width 27 height 17
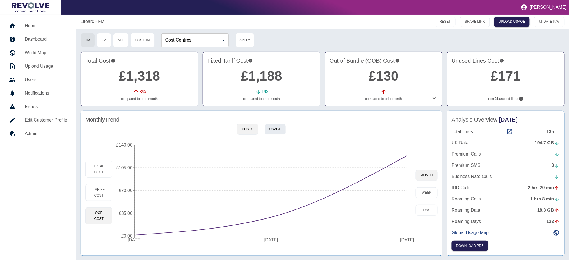
click at [277, 131] on button "Usage" at bounding box center [275, 129] width 21 height 11
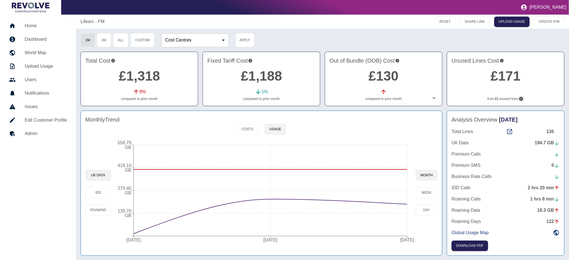
click at [549, 143] on div "194.7 GB" at bounding box center [547, 143] width 25 height 7
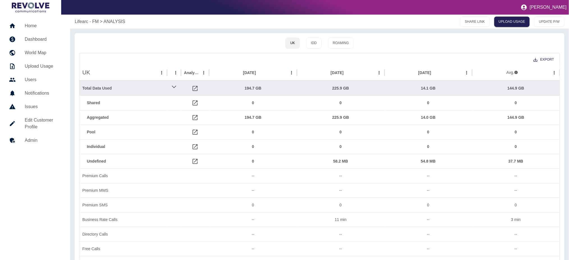
click at [90, 22] on p "Lifearc - FM" at bounding box center [87, 21] width 24 height 7
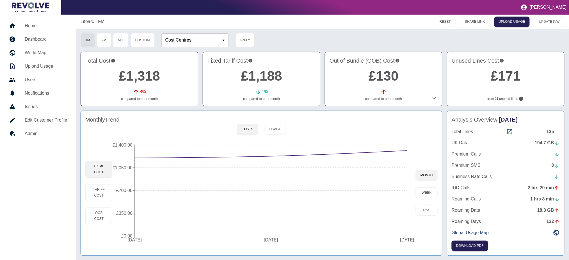
click at [385, 78] on link "£130" at bounding box center [384, 75] width 30 height 15
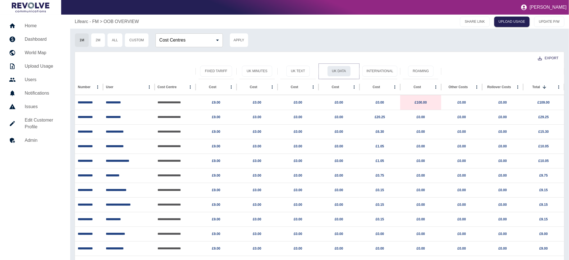
click at [337, 72] on button "UK Data" at bounding box center [339, 71] width 24 height 11
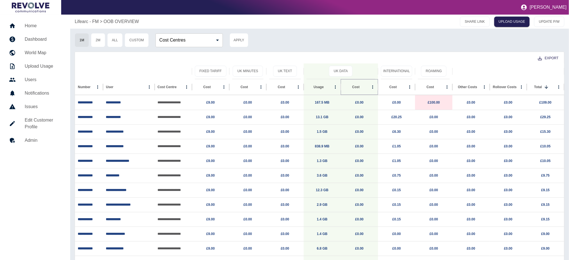
click at [362, 87] on icon "Sort" at bounding box center [363, 86] width 3 height 3
click at [119, 41] on button "All" at bounding box center [114, 40] width 15 height 14
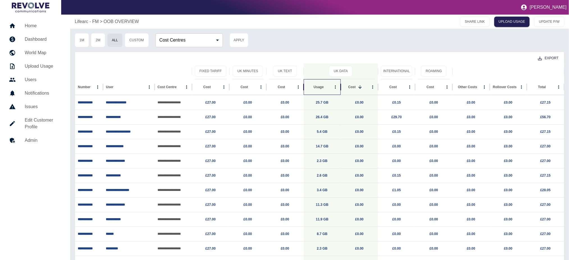
click at [329, 90] on div "Usage" at bounding box center [319, 86] width 25 height 15
click at [438, 71] on button "Roaming" at bounding box center [434, 71] width 26 height 11
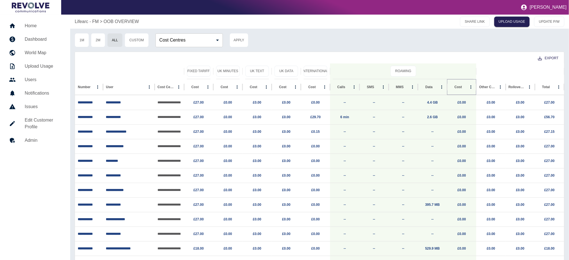
click at [466, 89] on button "Sort" at bounding box center [467, 87] width 8 height 8
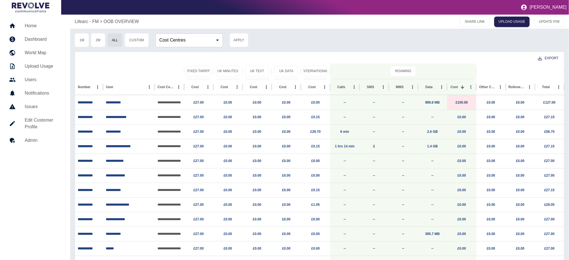
click at [83, 20] on p "Lifearc - FM" at bounding box center [87, 21] width 24 height 7
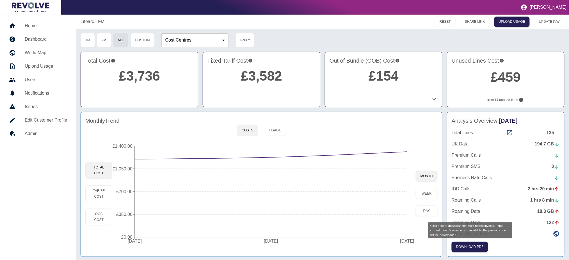
click at [476, 235] on div "Click here to download the most recent invoice. If the current month’s invoice …" at bounding box center [470, 230] width 84 height 16
click at [480, 235] on div "Click here to download the most recent invoice. If the current month’s invoice …" at bounding box center [470, 230] width 84 height 16
click at [558, 236] on icon at bounding box center [556, 233] width 7 height 7
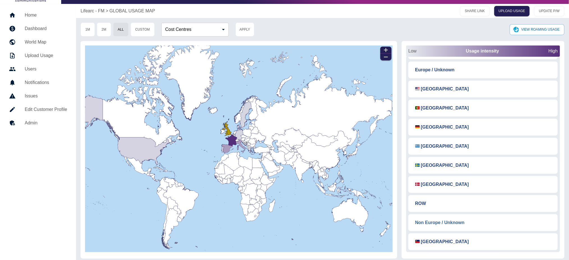
scroll to position [14, 0]
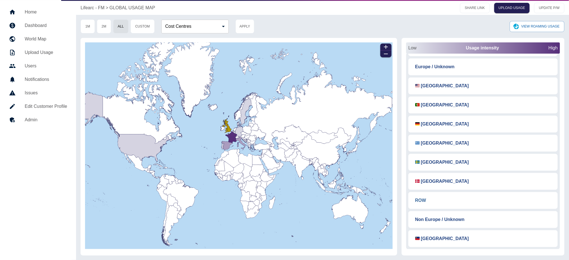
click at [423, 199] on button "ROW" at bounding box center [421, 200] width 20 height 12
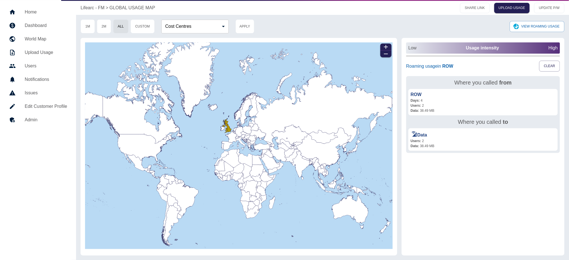
click at [100, 9] on p "Lifearc - FM" at bounding box center [93, 7] width 24 height 7
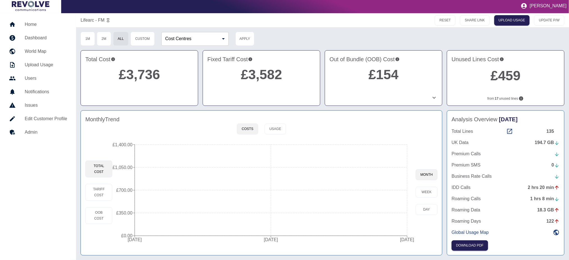
scroll to position [2, 0]
click at [377, 66] on h2 "£154" at bounding box center [384, 75] width 108 height 20
click at [383, 71] on link "£154" at bounding box center [384, 74] width 30 height 15
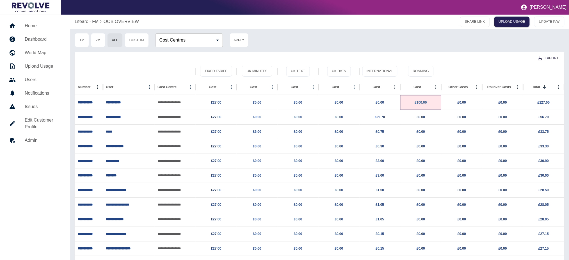
click at [421, 101] on link "£100.00" at bounding box center [421, 103] width 12 height 4
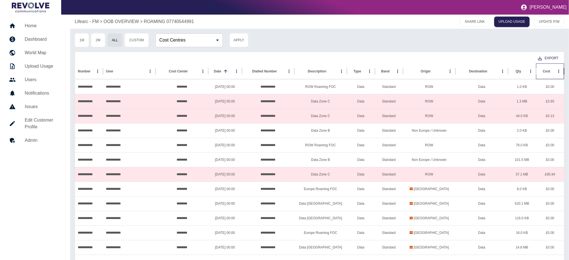
click at [551, 76] on div "Cost" at bounding box center [547, 70] width 16 height 15
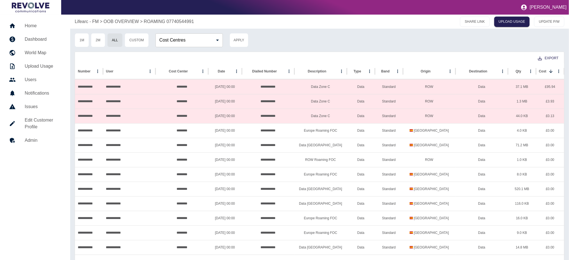
click at [77, 21] on p "Lifearc - FM" at bounding box center [87, 21] width 24 height 7
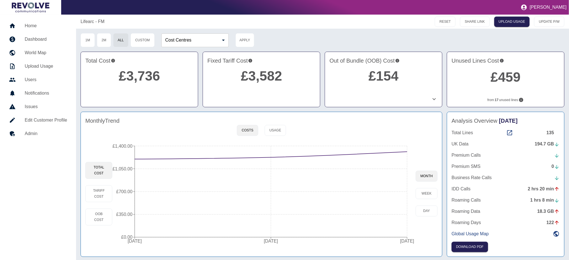
click at [433, 101] on icon at bounding box center [434, 99] width 7 height 7
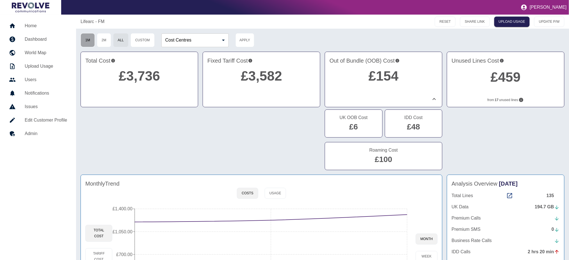
click at [88, 43] on button "1M" at bounding box center [88, 40] width 14 height 14
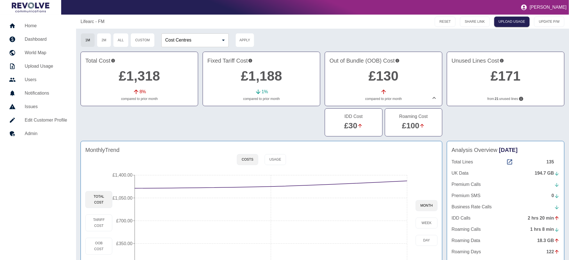
click at [355, 121] on link "£30" at bounding box center [350, 125] width 13 height 9
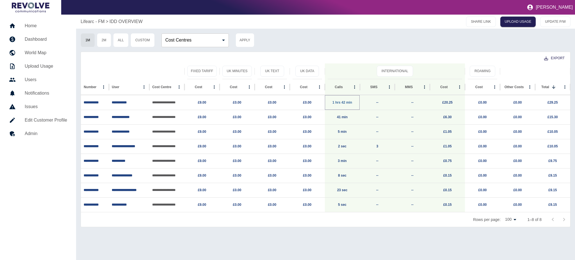
click at [347, 102] on link "1 hrs 42 min" at bounding box center [342, 103] width 20 height 4
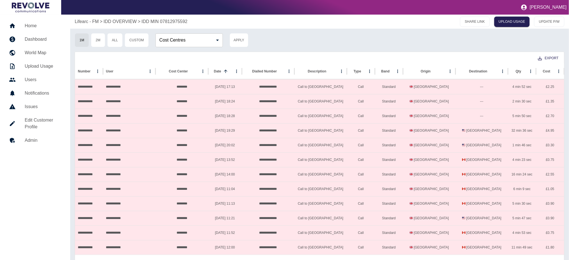
click at [126, 22] on p "IDD OVERVIEW" at bounding box center [120, 21] width 33 height 7
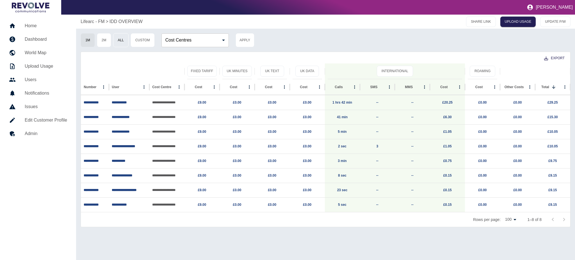
click at [120, 42] on button "All" at bounding box center [120, 40] width 15 height 14
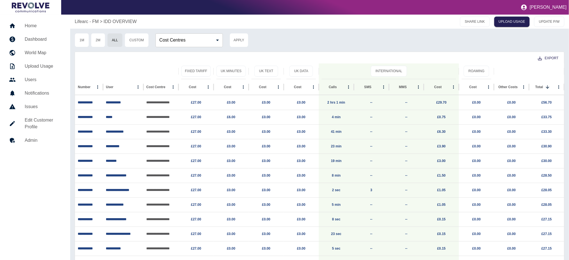
click at [81, 22] on p "Lifearc - FM" at bounding box center [87, 21] width 24 height 7
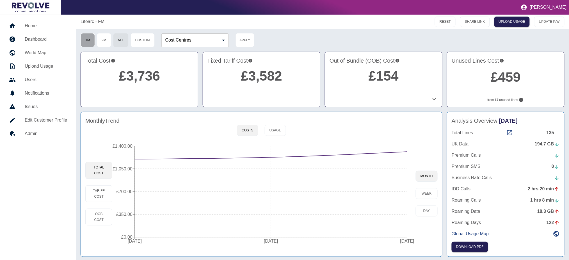
click at [91, 39] on button "1M" at bounding box center [88, 40] width 14 height 14
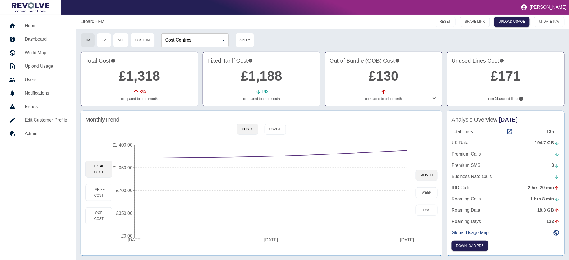
click at [505, 78] on link "£171" at bounding box center [506, 75] width 30 height 15
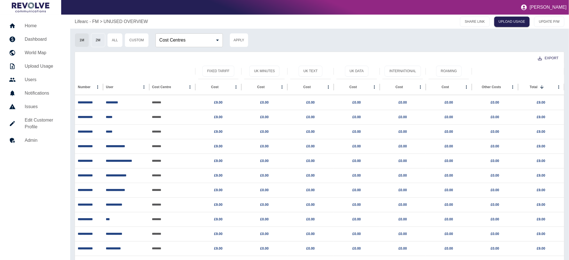
click at [102, 40] on button "2M" at bounding box center [98, 40] width 14 height 14
click at [117, 39] on button "All" at bounding box center [114, 40] width 15 height 14
click at [88, 22] on p "Lifearc - FM" at bounding box center [87, 21] width 24 height 7
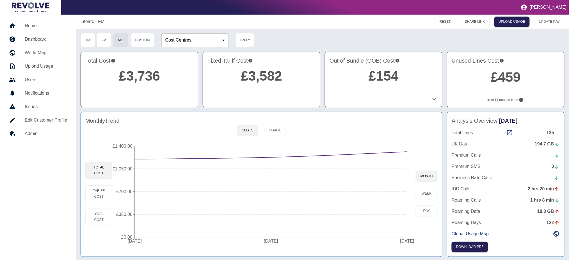
click at [495, 79] on link "£459" at bounding box center [506, 77] width 30 height 15
